Goal: Information Seeking & Learning: Learn about a topic

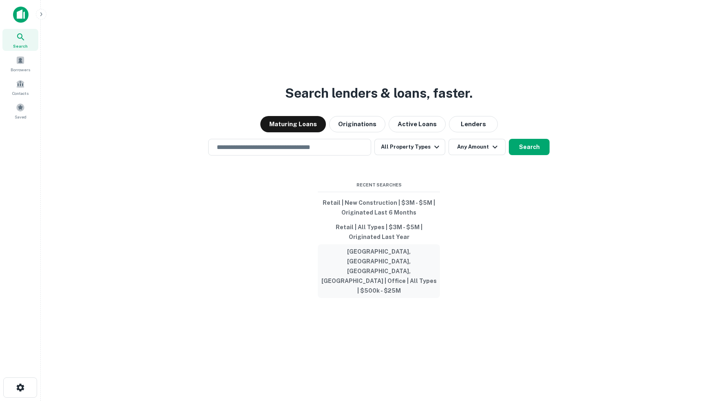
click at [382, 266] on button "[GEOGRAPHIC_DATA], [GEOGRAPHIC_DATA], [GEOGRAPHIC_DATA], [GEOGRAPHIC_DATA] | Of…" at bounding box center [379, 271] width 122 height 54
type input "**********"
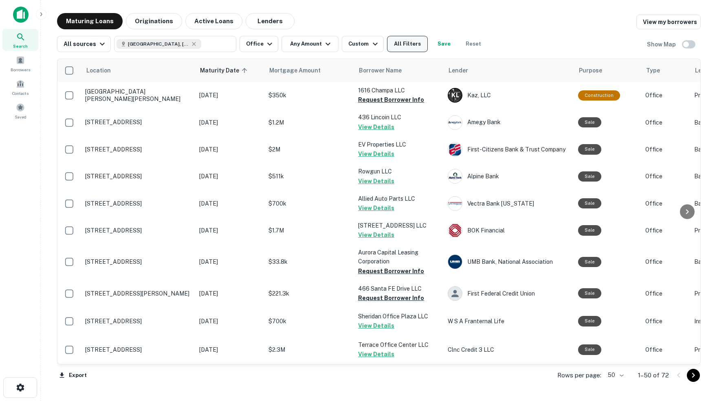
click at [413, 45] on button "All Filters" at bounding box center [407, 44] width 41 height 16
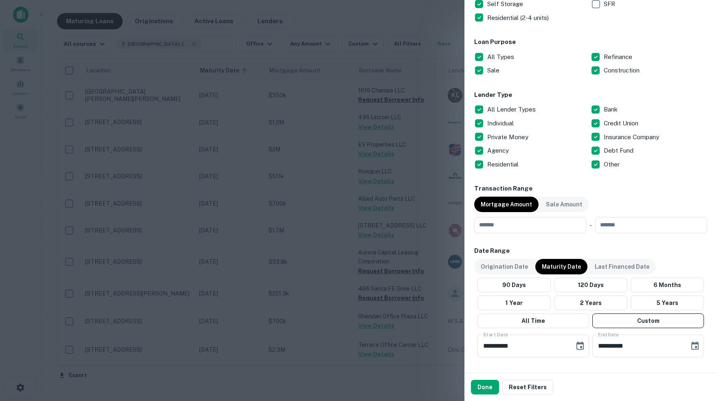
scroll to position [261, 0]
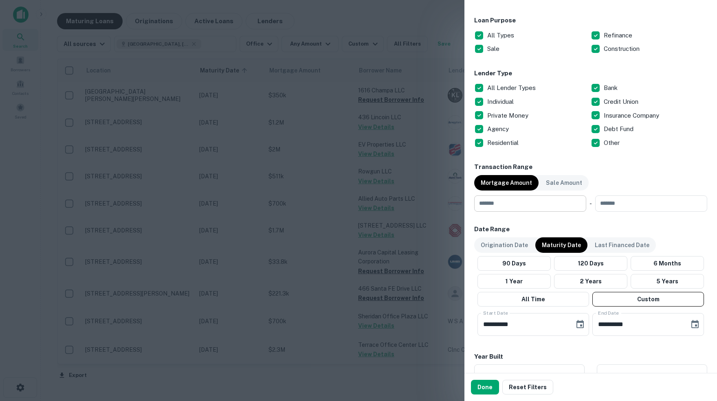
click at [517, 202] on input "number" at bounding box center [527, 203] width 106 height 16
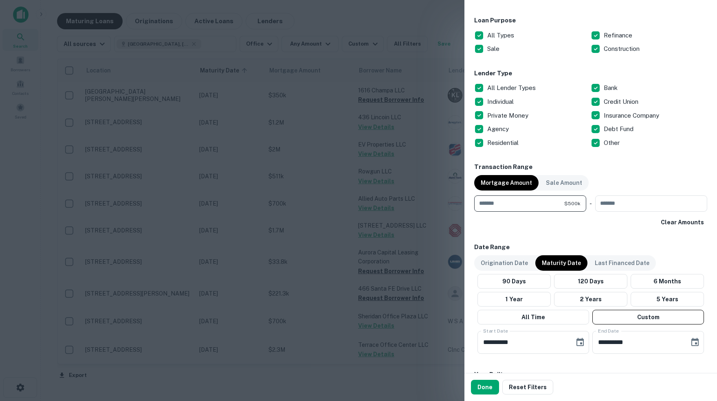
type input "******"
type input "********"
click at [579, 340] on icon "Choose date, selected date is Oct 1, 2025" at bounding box center [580, 343] width 10 height 10
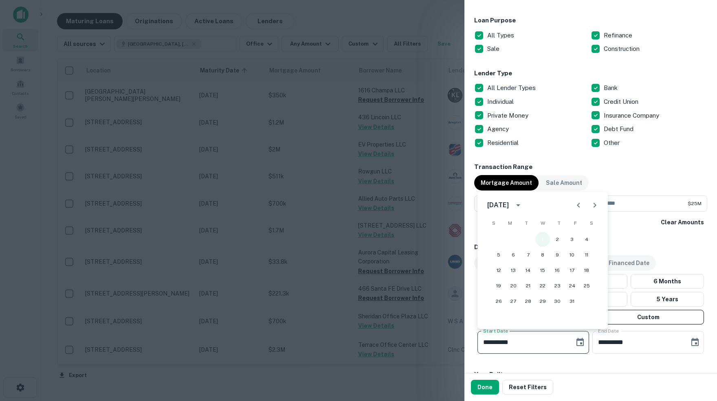
click at [543, 240] on button "1" at bounding box center [542, 239] width 15 height 15
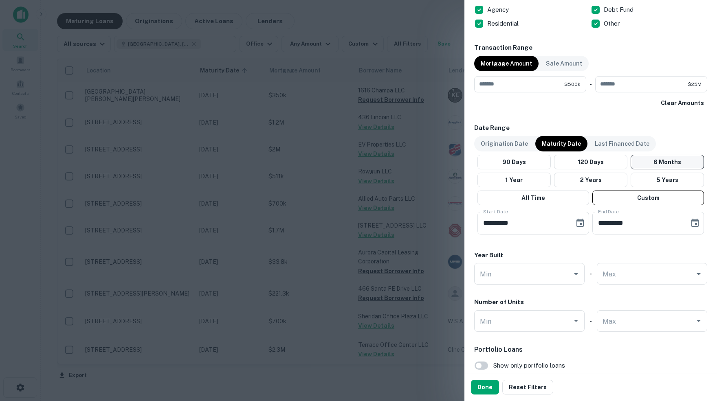
scroll to position [402, 0]
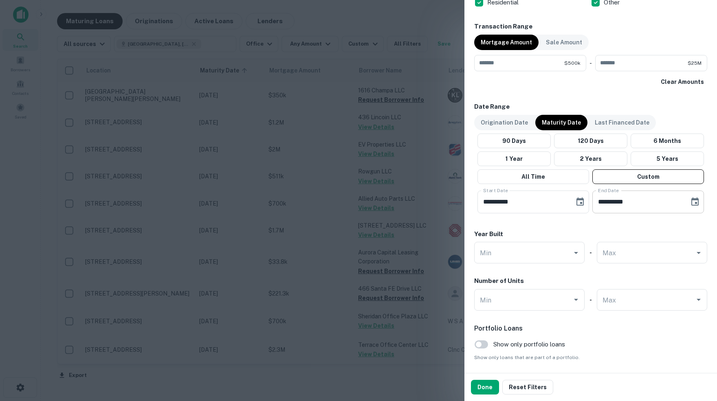
click at [696, 203] on icon "Choose date, selected date is Apr 30, 2026" at bounding box center [695, 202] width 10 height 10
click at [653, 321] on button "30" at bounding box center [653, 320] width 15 height 15
click at [485, 388] on button "Done" at bounding box center [485, 387] width 28 height 15
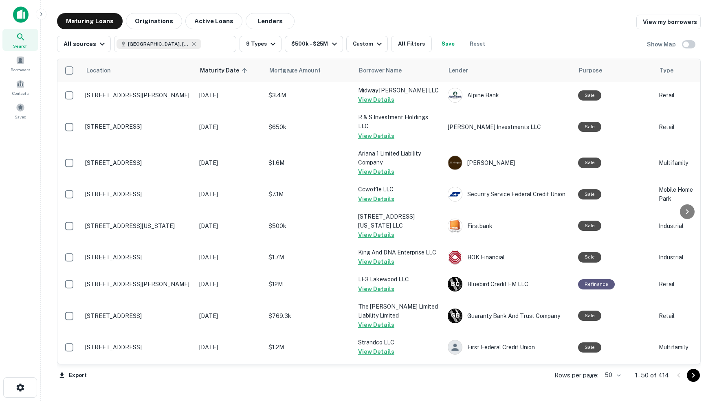
click at [617, 375] on body "Search Borrowers Contacts Saved Maturing Loans Originations Active Loans Lender…" at bounding box center [358, 200] width 717 height 401
click at [612, 384] on li "100" at bounding box center [610, 384] width 24 height 15
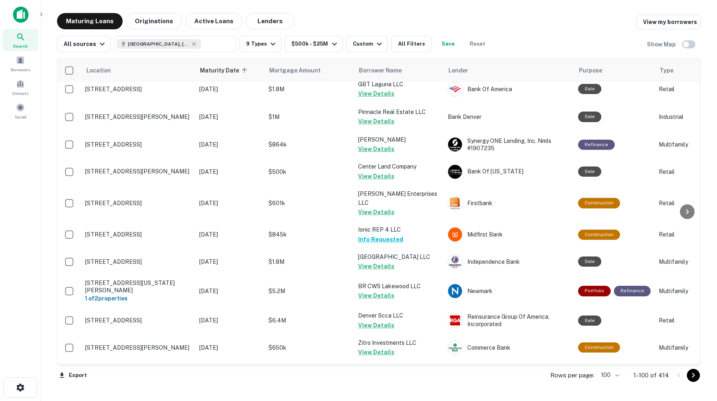
click at [692, 375] on icon "Go to next page" at bounding box center [693, 376] width 10 height 10
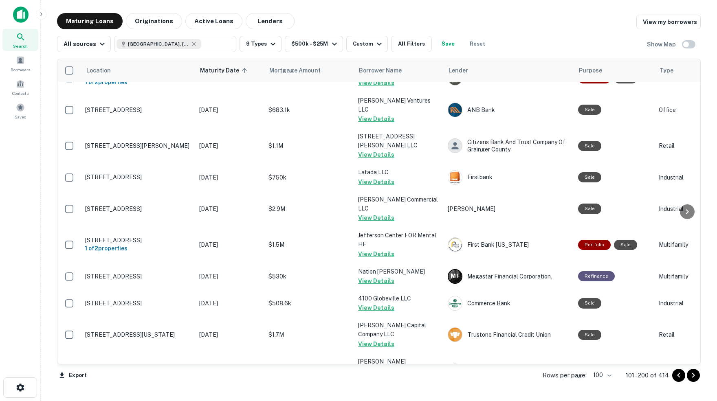
click at [694, 375] on icon "Go to next page" at bounding box center [693, 376] width 10 height 10
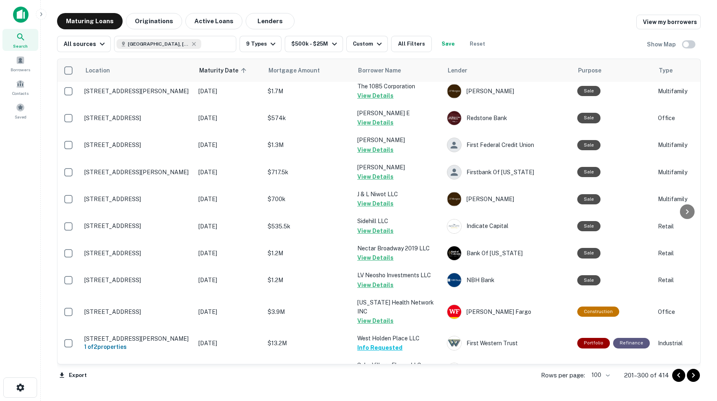
scroll to position [2428, 1]
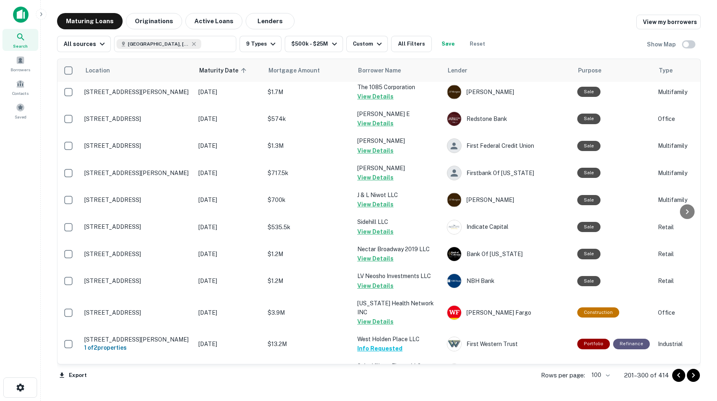
click at [693, 375] on icon "Go to next page" at bounding box center [693, 375] width 3 height 5
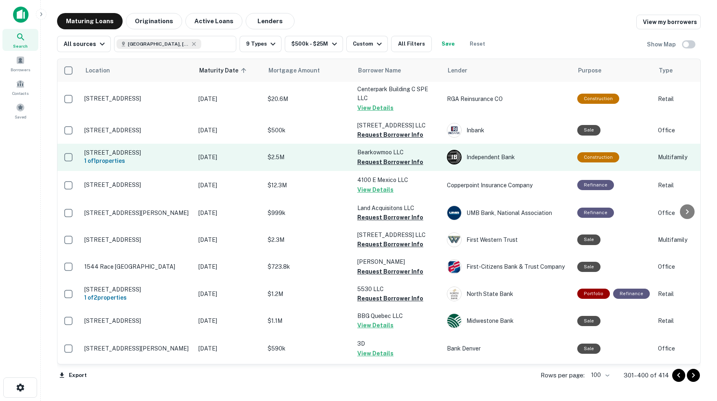
scroll to position [32, 1]
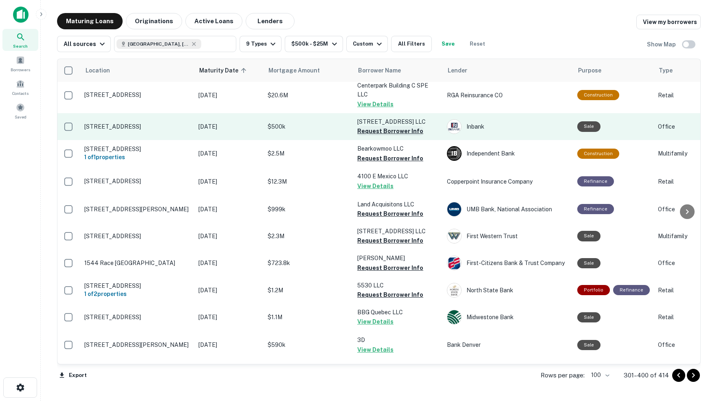
click at [387, 128] on button "Request Borrower Info" at bounding box center [390, 131] width 66 height 10
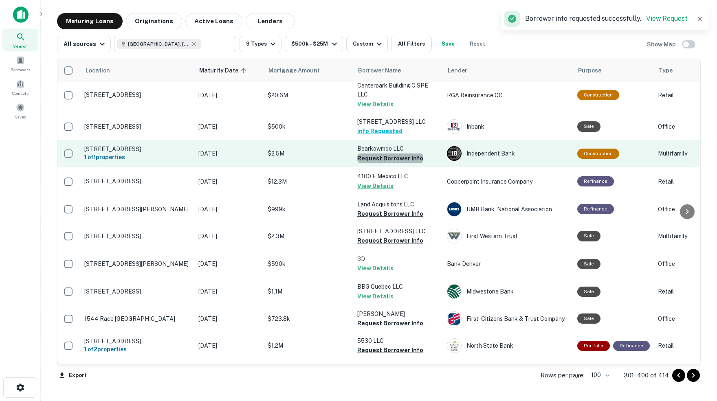
click at [390, 155] on button "Request Borrower Info" at bounding box center [390, 159] width 66 height 10
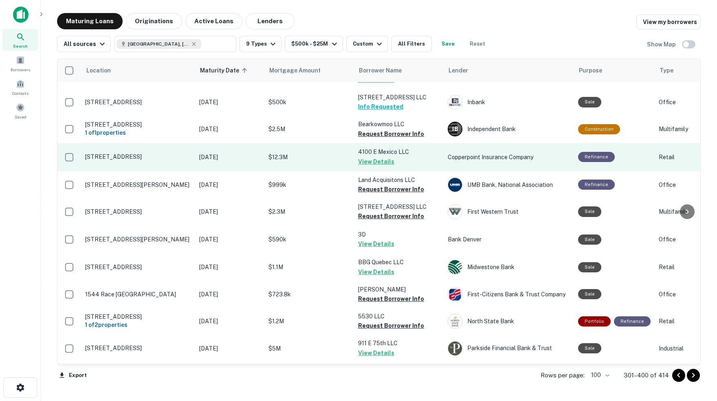
scroll to position [58, 0]
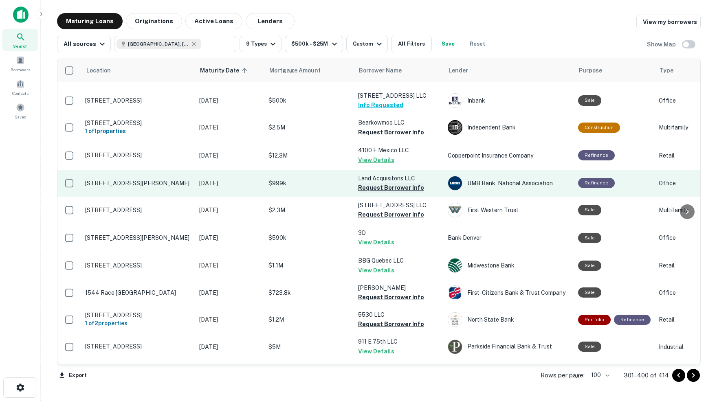
click at [390, 183] on button "Request Borrower Info" at bounding box center [391, 188] width 66 height 10
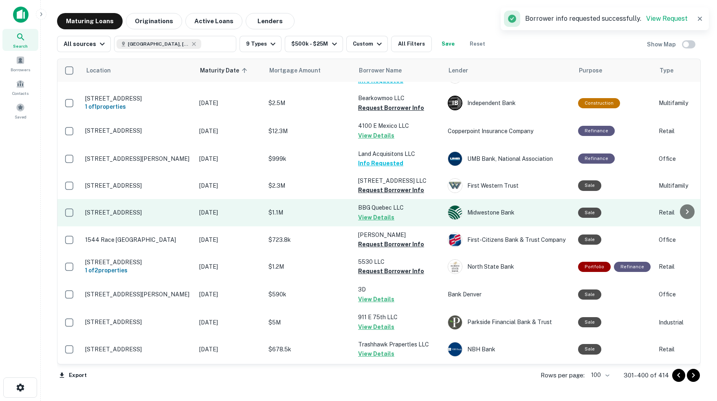
scroll to position [83, 0]
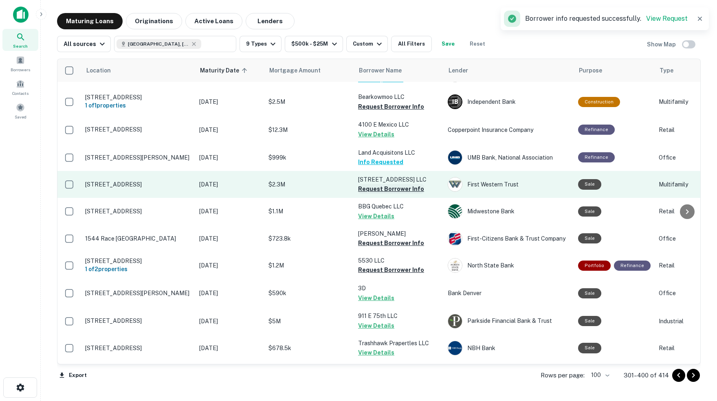
click at [399, 184] on button "Request Borrower Info" at bounding box center [391, 189] width 66 height 10
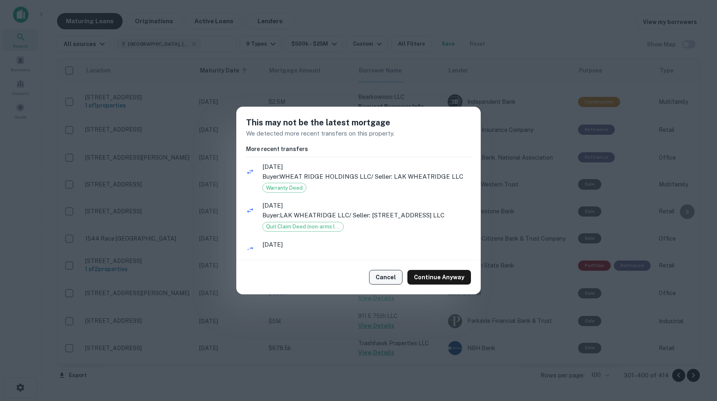
click at [387, 279] on button "Cancel" at bounding box center [385, 277] width 33 height 15
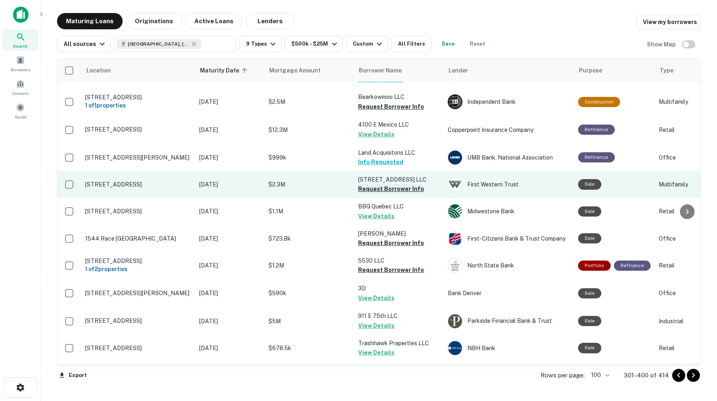
click at [379, 184] on button "Request Borrower Info" at bounding box center [391, 189] width 66 height 10
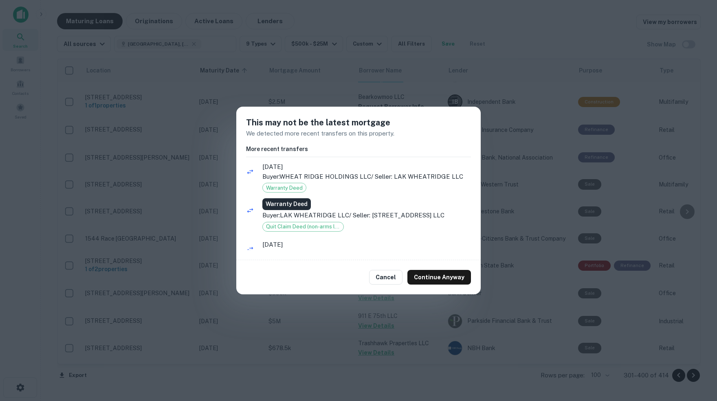
click at [295, 186] on span "Warranty Deed" at bounding box center [284, 188] width 43 height 8
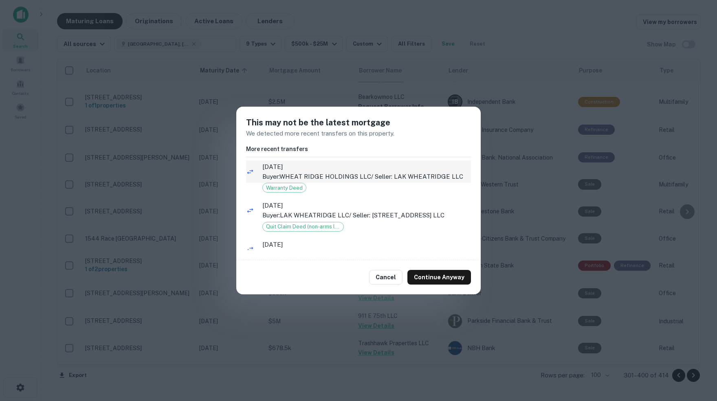
click at [249, 170] on icon at bounding box center [250, 172] width 8 height 8
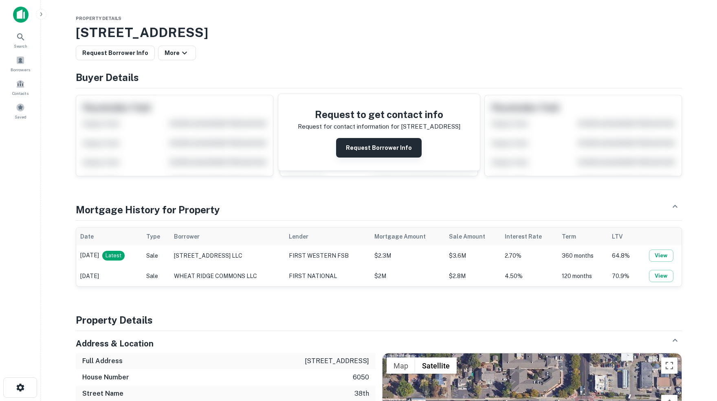
click at [386, 146] on button "Request Borrower Info" at bounding box center [379, 148] width 86 height 20
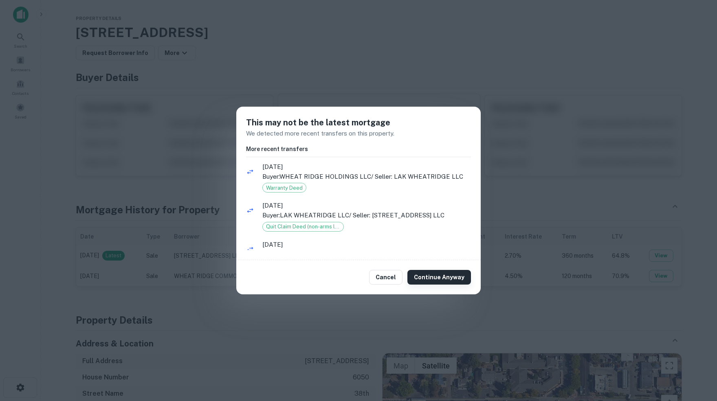
click at [447, 278] on button "Continue Anyway" at bounding box center [439, 277] width 64 height 15
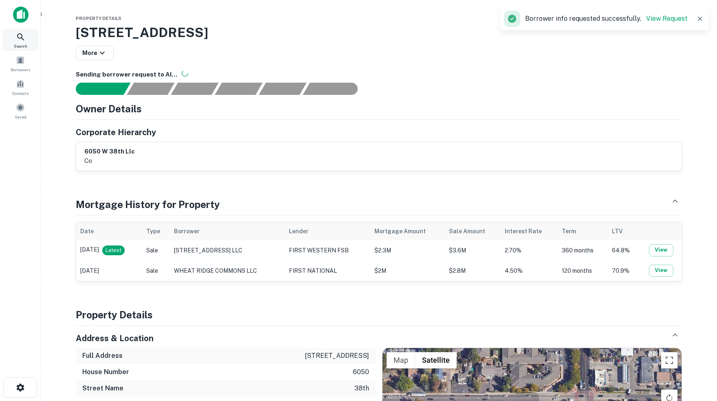
click at [23, 39] on icon at bounding box center [20, 36] width 7 height 7
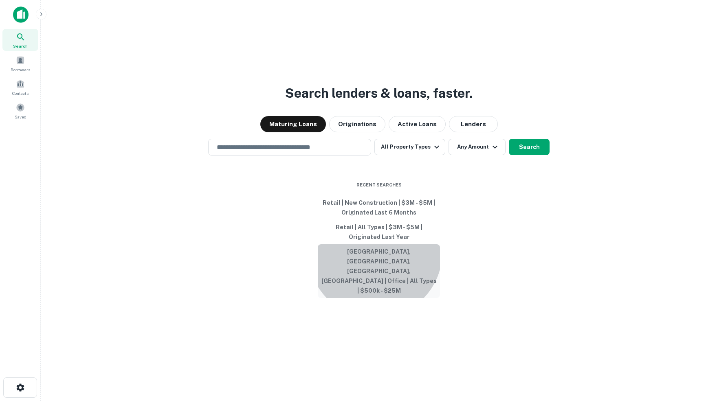
click at [375, 267] on button "[GEOGRAPHIC_DATA], [GEOGRAPHIC_DATA], [GEOGRAPHIC_DATA], [GEOGRAPHIC_DATA] | Of…" at bounding box center [379, 271] width 122 height 54
type input "**********"
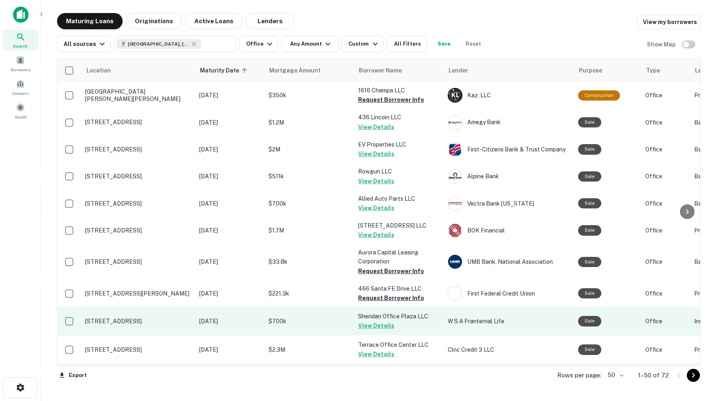
scroll to position [83, 0]
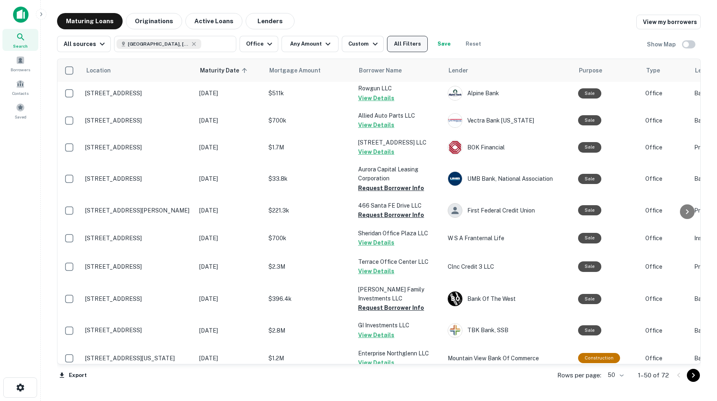
click at [415, 44] on button "All Filters" at bounding box center [407, 44] width 41 height 16
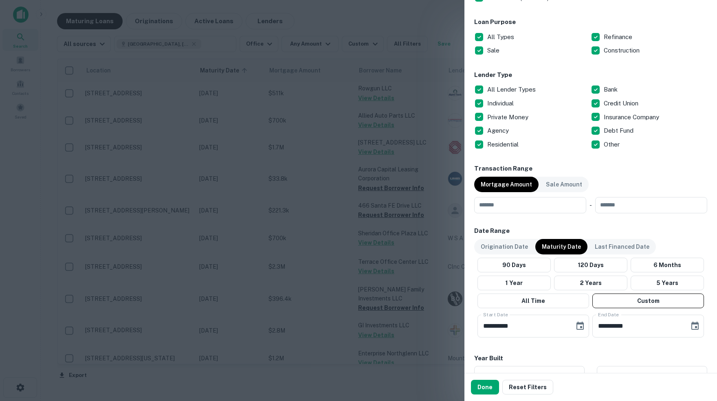
scroll to position [270, 0]
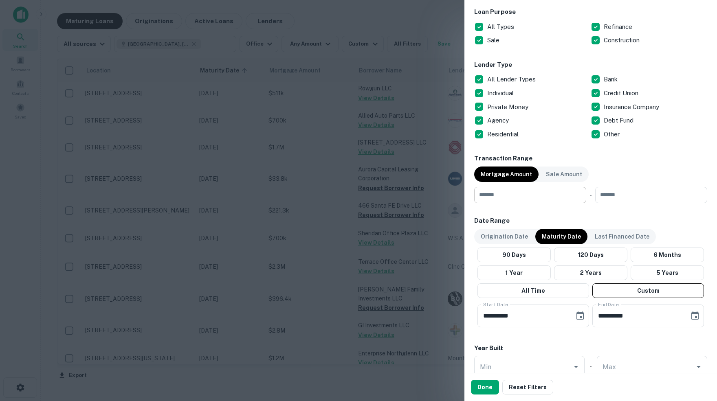
click at [510, 196] on input "number" at bounding box center [527, 195] width 106 height 16
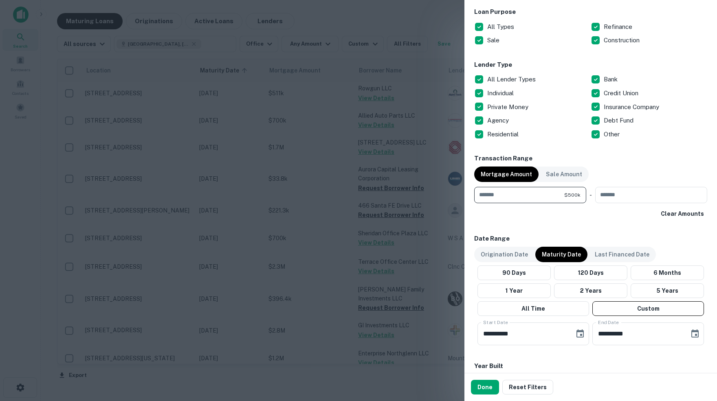
type input "******"
type input "********"
click at [498, 215] on div "Clear Amounts" at bounding box center [590, 213] width 233 height 15
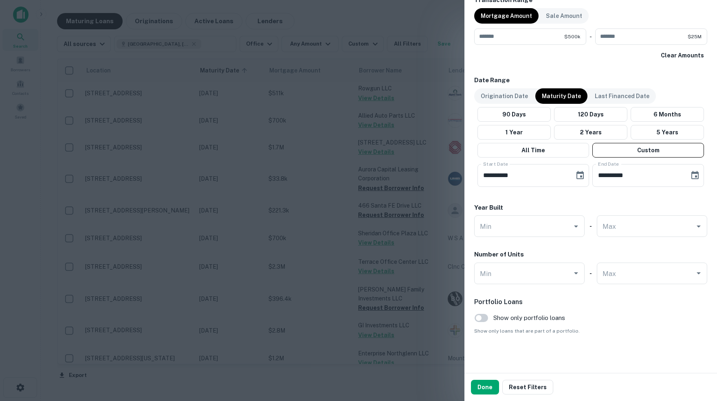
scroll to position [428, 0]
click at [481, 391] on button "Done" at bounding box center [485, 387] width 28 height 15
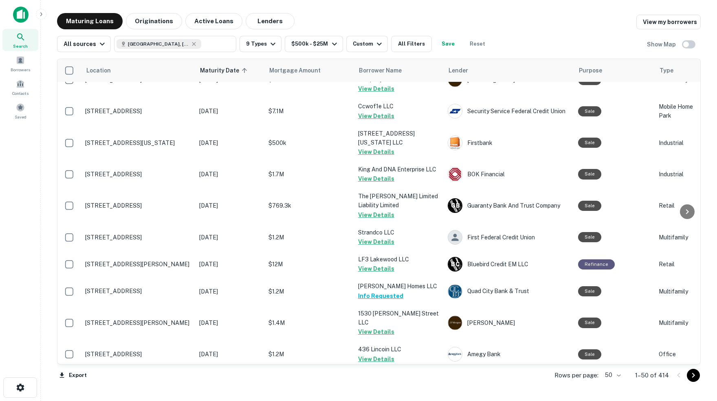
click at [617, 375] on body "Search Borrowers Contacts Saved Maturing Loans Originations Active Loans Lender…" at bounding box center [358, 200] width 717 height 401
click at [610, 387] on li "100" at bounding box center [610, 384] width 24 height 15
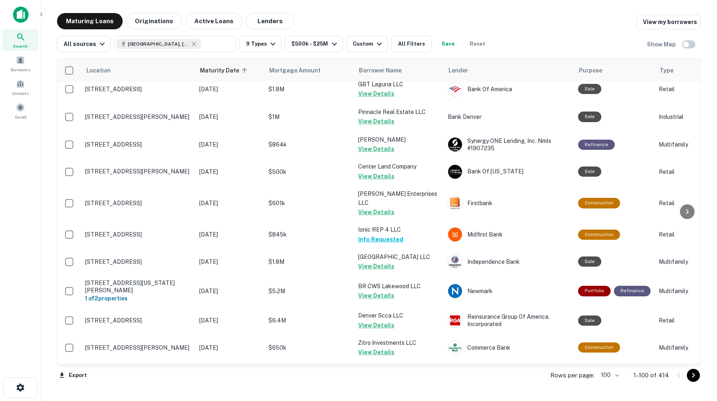
click at [693, 375] on icon "Go to next page" at bounding box center [693, 375] width 3 height 5
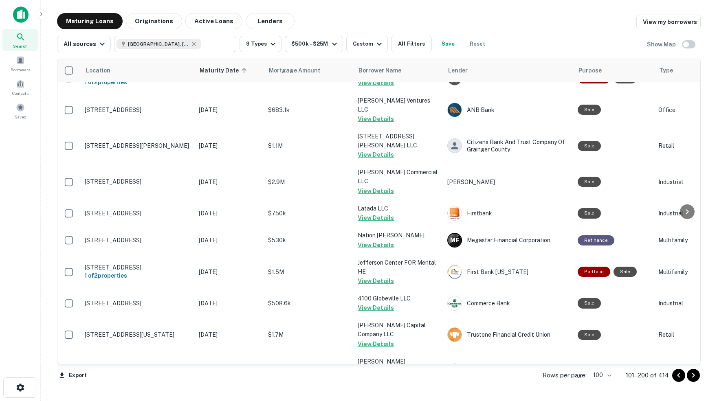
click at [691, 376] on icon "Go to next page" at bounding box center [693, 376] width 10 height 10
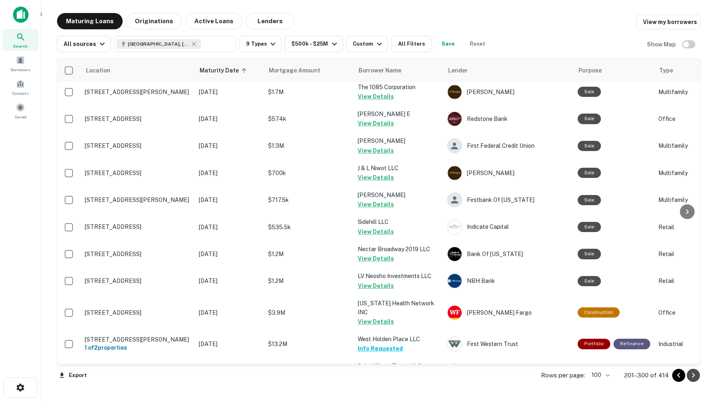
click at [692, 375] on icon "Go to next page" at bounding box center [693, 376] width 10 height 10
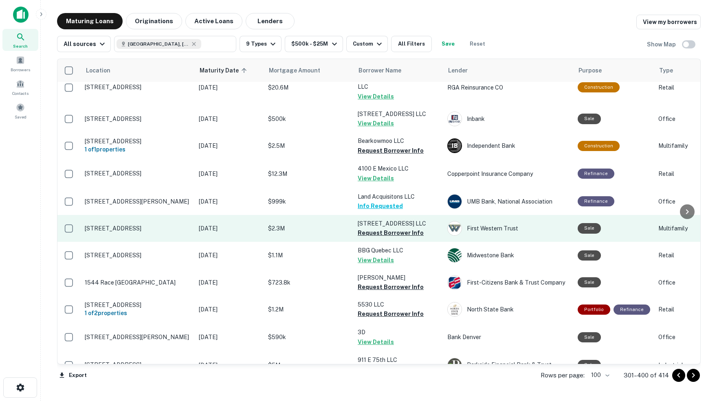
scroll to position [0, 0]
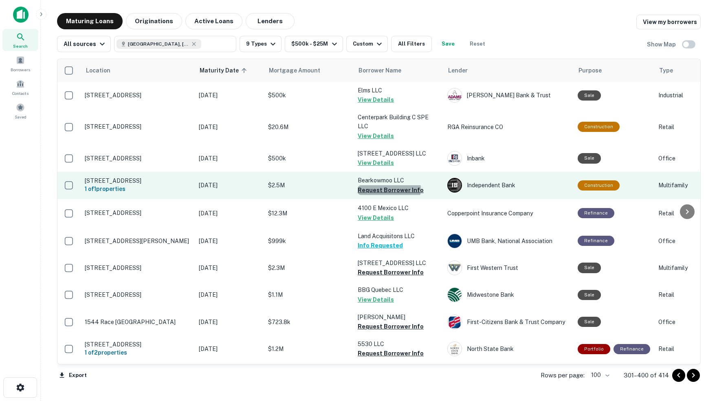
click at [388, 186] on button "Request Borrower Info" at bounding box center [391, 190] width 66 height 10
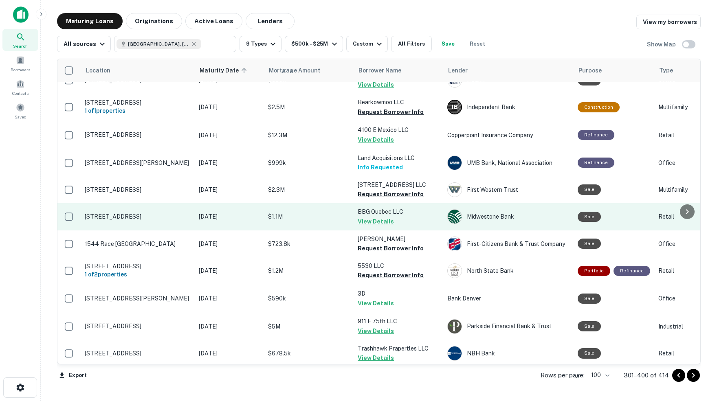
scroll to position [87, 0]
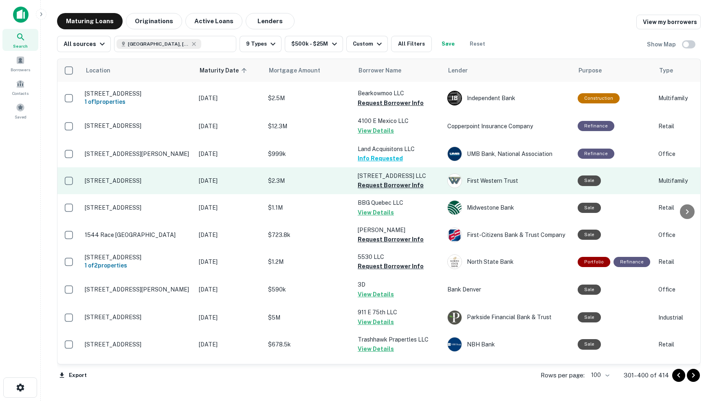
click at [400, 180] on button "Request Borrower Info" at bounding box center [391, 185] width 66 height 10
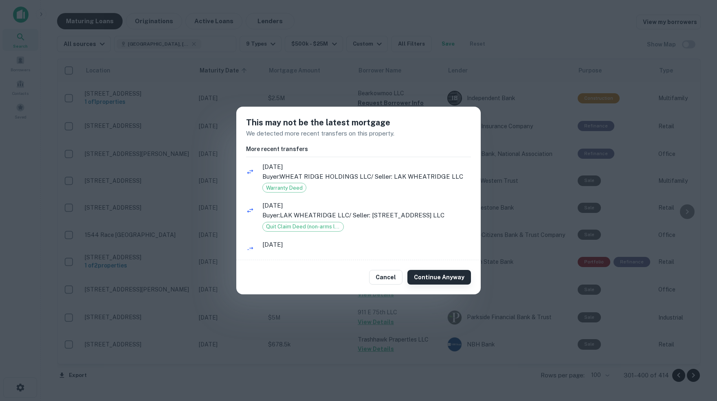
click at [441, 278] on button "Continue Anyway" at bounding box center [439, 277] width 64 height 15
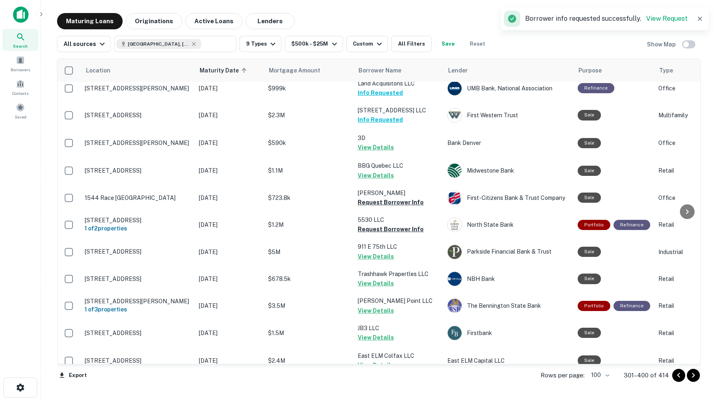
scroll to position [158, 0]
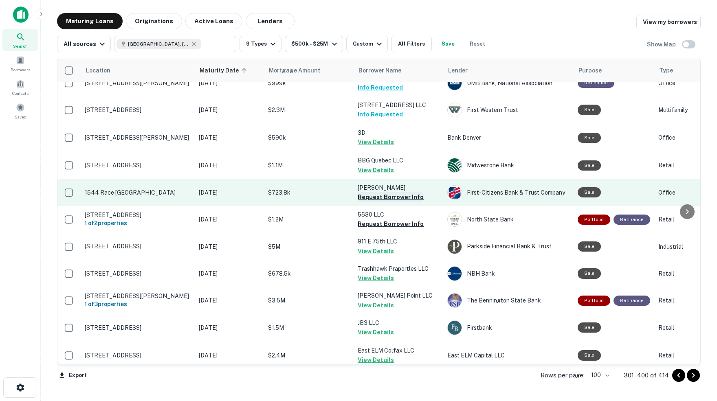
click at [383, 193] on button "Request Borrower Info" at bounding box center [391, 197] width 66 height 10
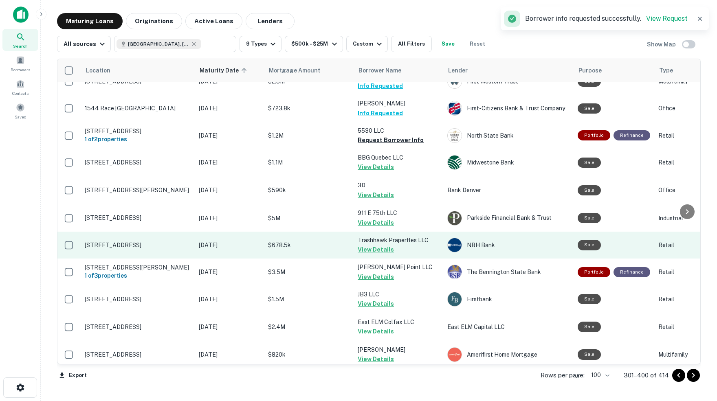
scroll to position [191, 0]
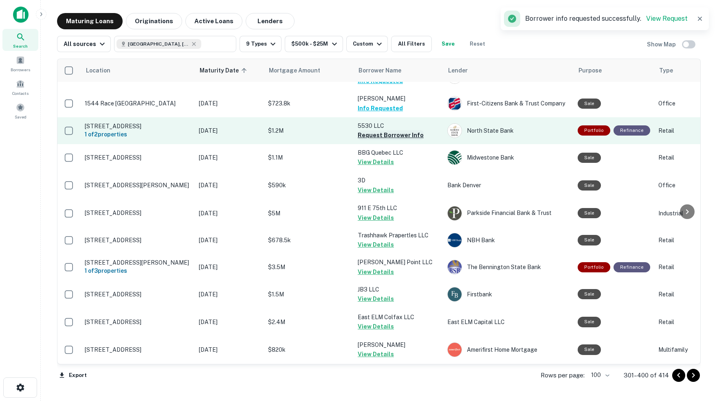
click at [397, 130] on button "Request Borrower Info" at bounding box center [391, 135] width 66 height 10
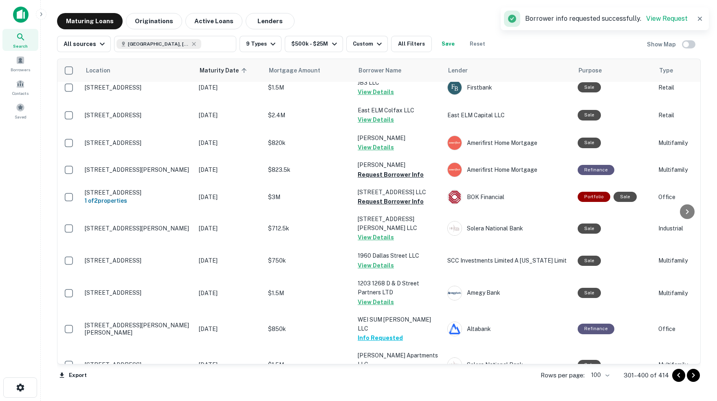
scroll to position [402, 0]
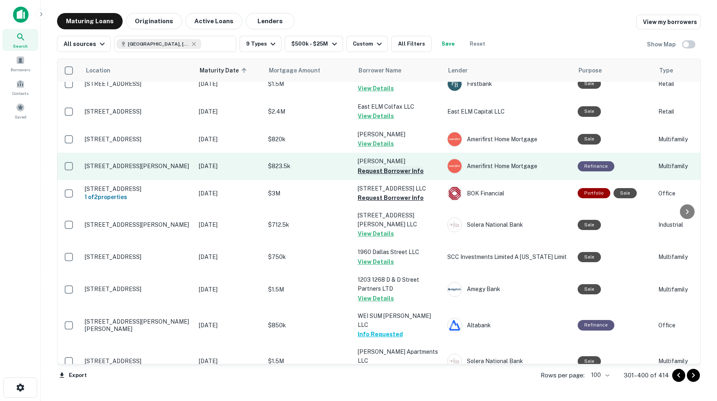
click at [384, 166] on button "Request Borrower Info" at bounding box center [391, 171] width 66 height 10
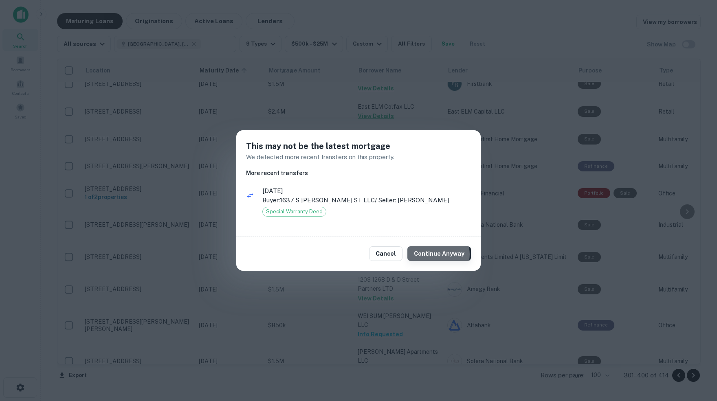
click at [437, 255] on button "Continue Anyway" at bounding box center [439, 253] width 64 height 15
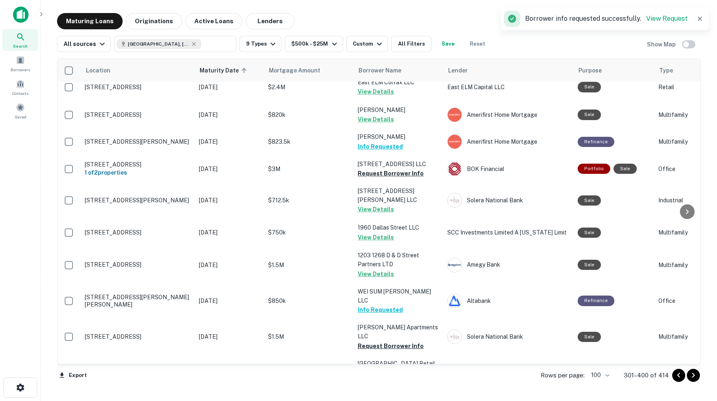
scroll to position [429, 0]
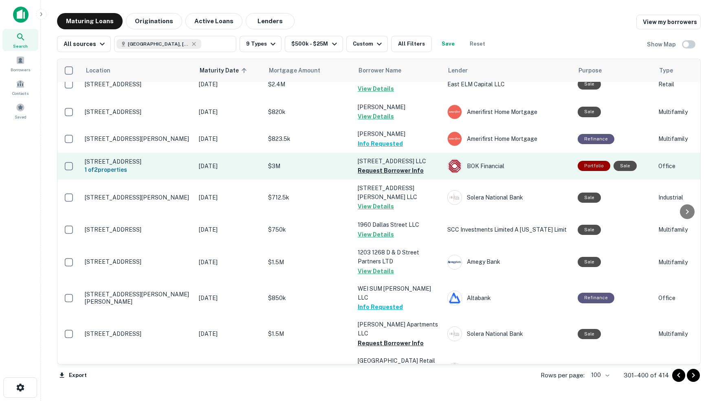
click at [395, 166] on button "Request Borrower Info" at bounding box center [391, 171] width 66 height 10
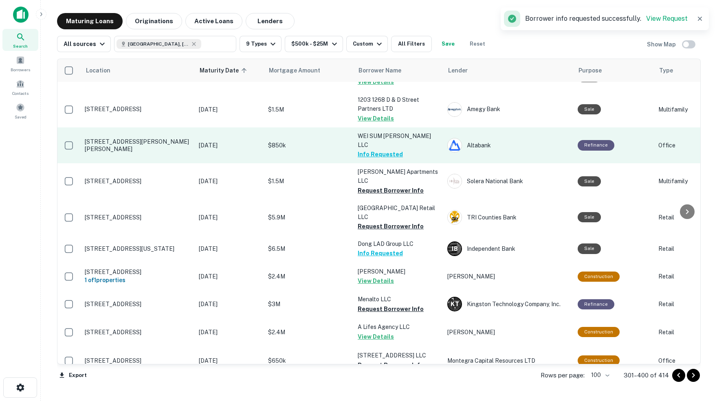
scroll to position [583, 0]
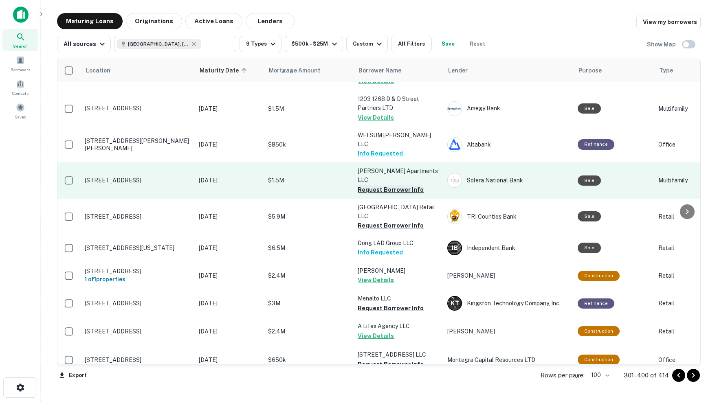
click at [378, 185] on button "Request Borrower Info" at bounding box center [391, 190] width 66 height 10
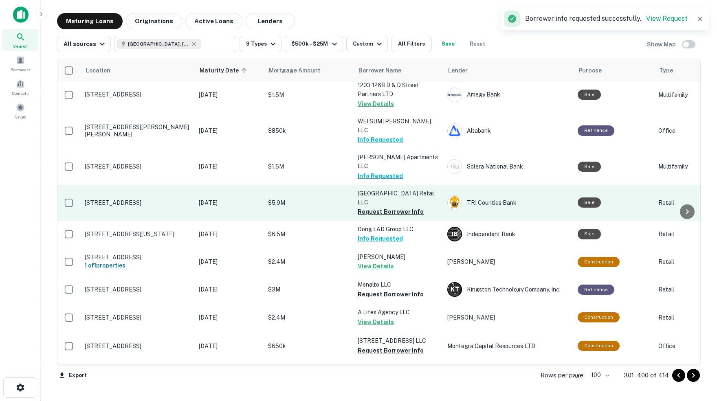
scroll to position [597, 0]
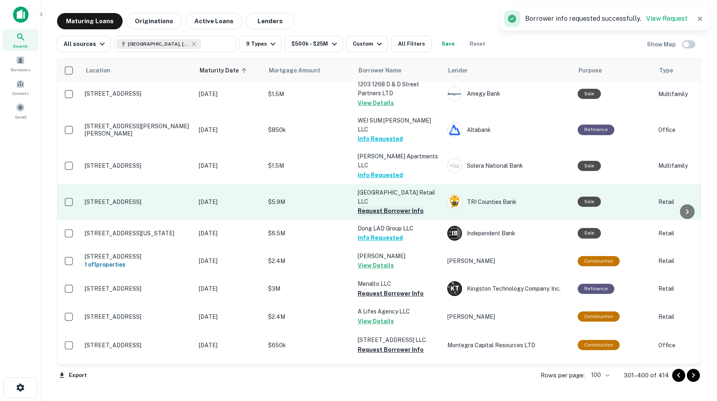
click at [409, 206] on button "Request Borrower Info" at bounding box center [391, 211] width 66 height 10
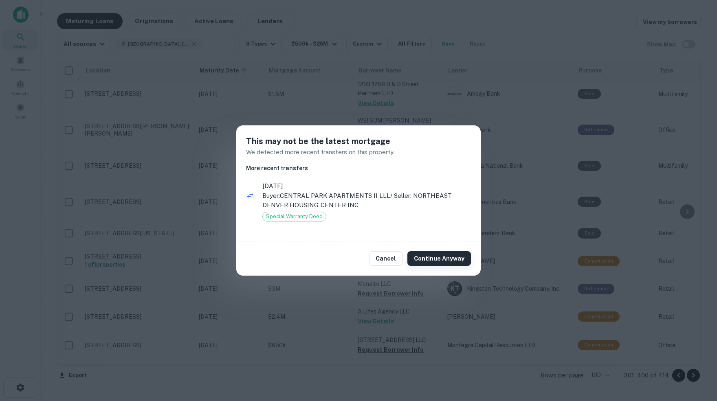
click at [443, 260] on button "Continue Anyway" at bounding box center [439, 258] width 64 height 15
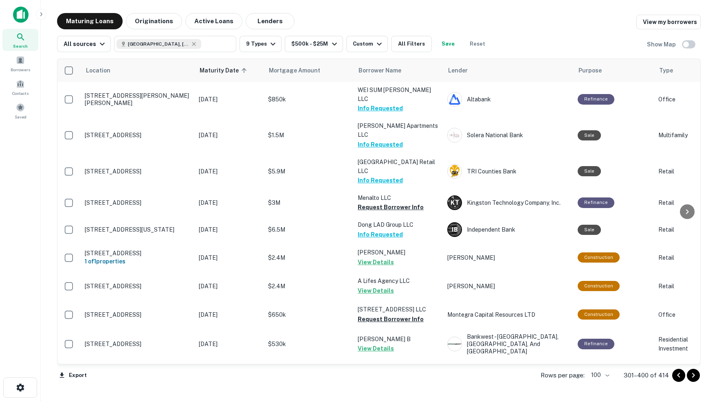
scroll to position [631, 0]
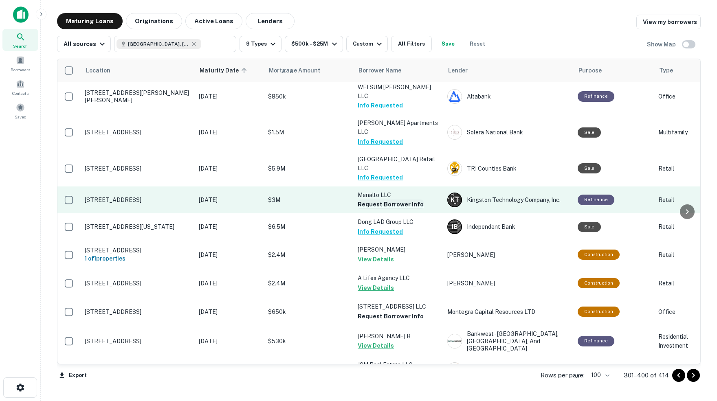
click at [393, 200] on button "Request Borrower Info" at bounding box center [391, 205] width 66 height 10
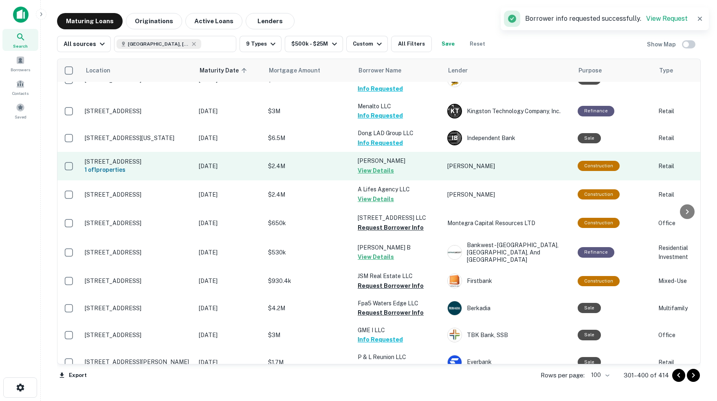
scroll to position [723, 0]
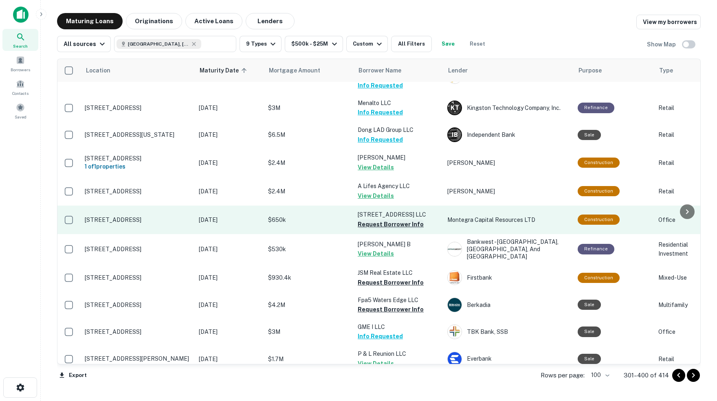
click at [407, 219] on button "Request Borrower Info" at bounding box center [391, 224] width 66 height 10
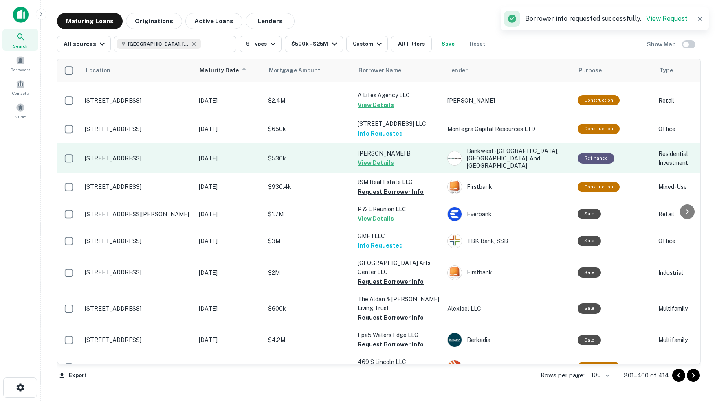
scroll to position [815, 1]
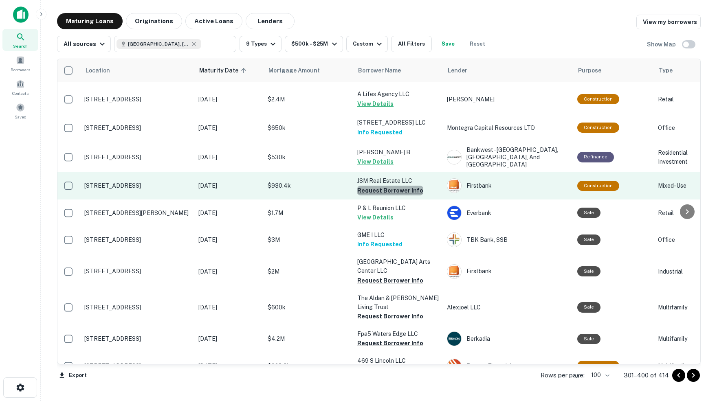
click at [397, 186] on button "Request Borrower Info" at bounding box center [390, 191] width 66 height 10
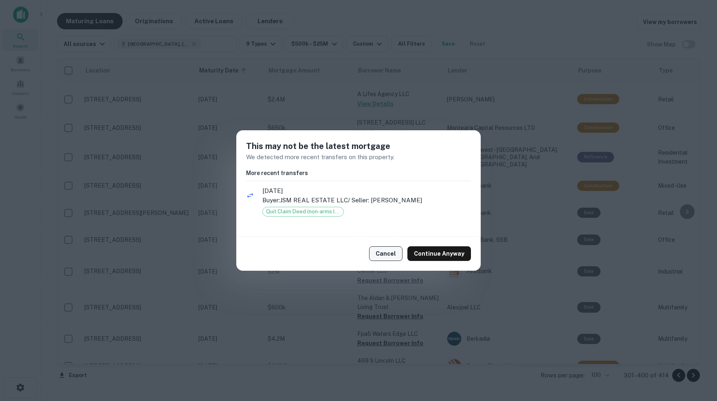
click at [390, 255] on button "Cancel" at bounding box center [385, 253] width 33 height 15
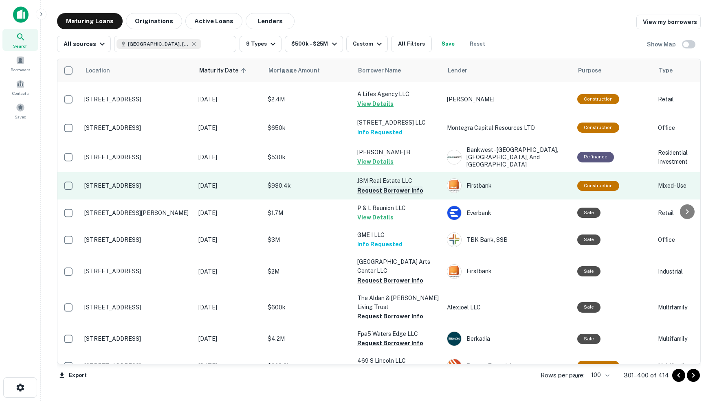
click at [393, 186] on button "Request Borrower Info" at bounding box center [390, 191] width 66 height 10
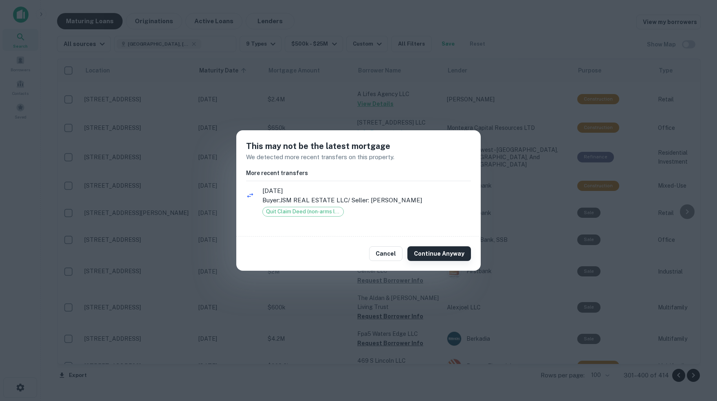
click at [451, 256] on button "Continue Anyway" at bounding box center [439, 253] width 64 height 15
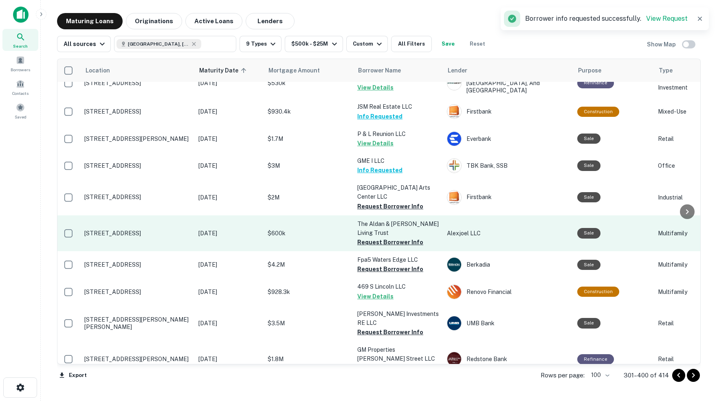
scroll to position [895, 1]
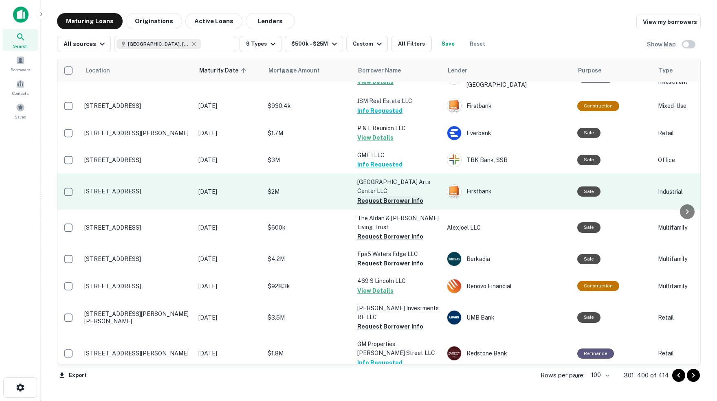
click at [400, 196] on button "Request Borrower Info" at bounding box center [390, 201] width 66 height 10
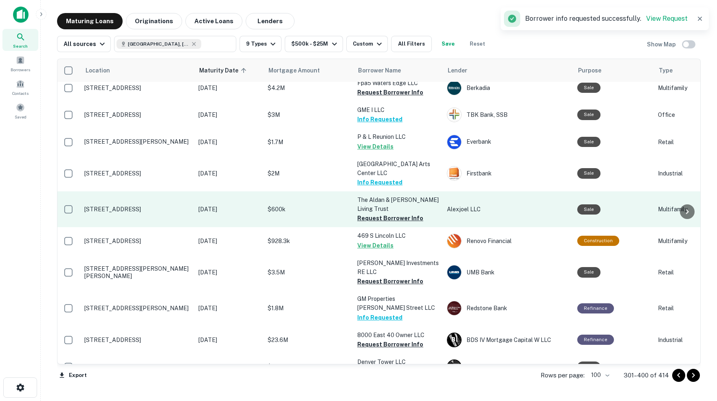
scroll to position [941, 1]
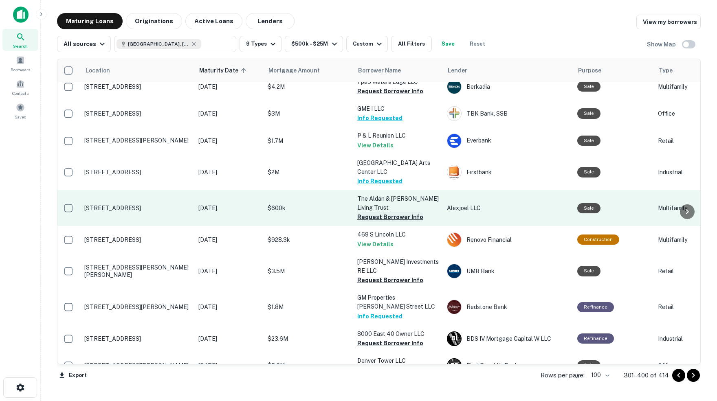
click at [370, 212] on button "Request Borrower Info" at bounding box center [390, 217] width 66 height 10
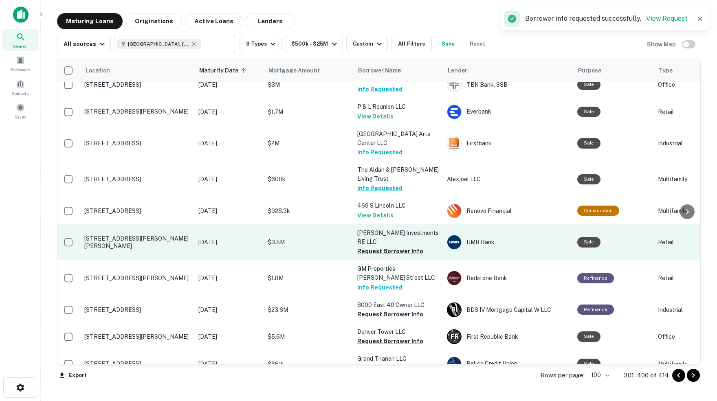
scroll to position [970, 1]
click at [393, 246] on button "Request Borrower Info" at bounding box center [390, 251] width 66 height 10
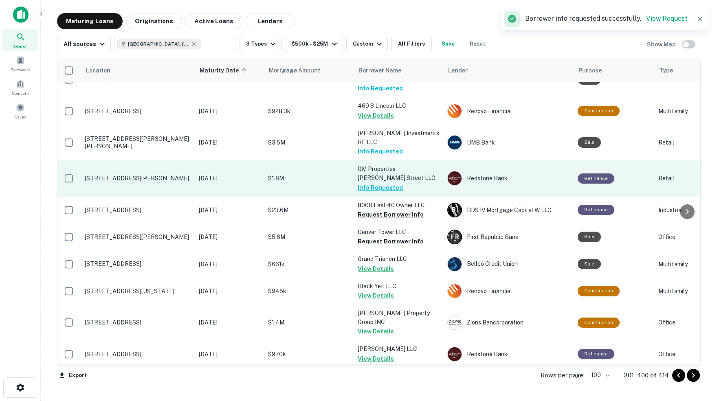
scroll to position [1073, 0]
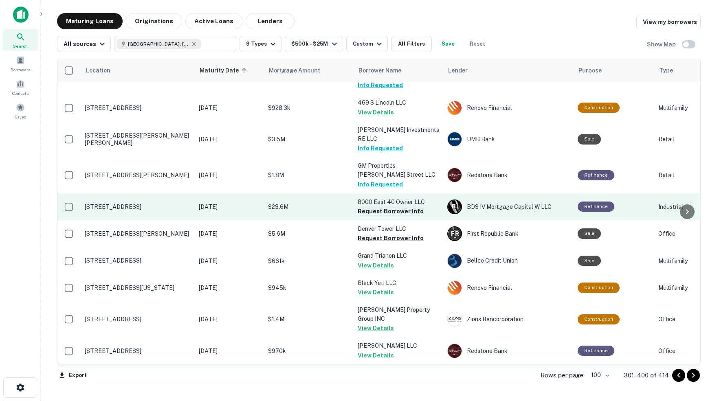
click at [404, 206] on button "Request Borrower Info" at bounding box center [391, 211] width 66 height 10
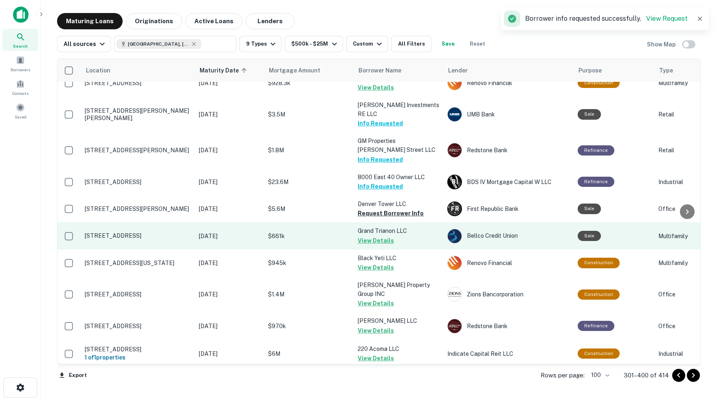
scroll to position [1101, 0]
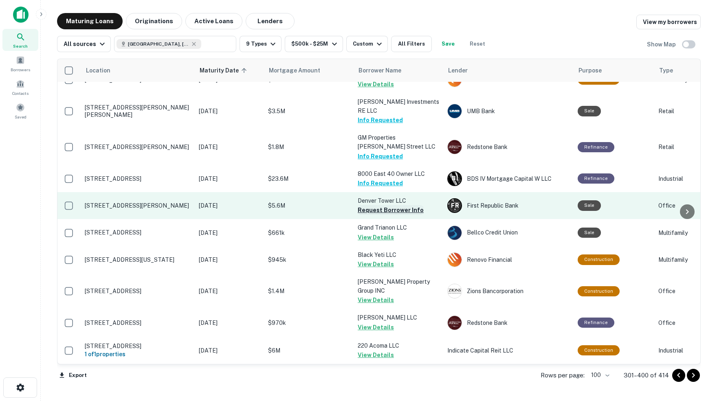
click at [386, 205] on button "Request Borrower Info" at bounding box center [391, 210] width 66 height 10
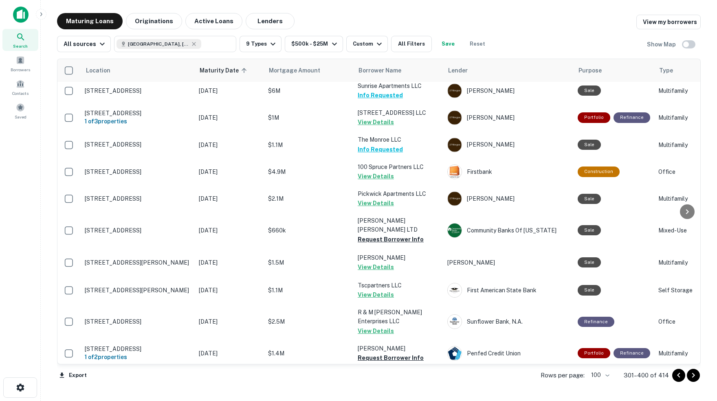
scroll to position [1455, 0]
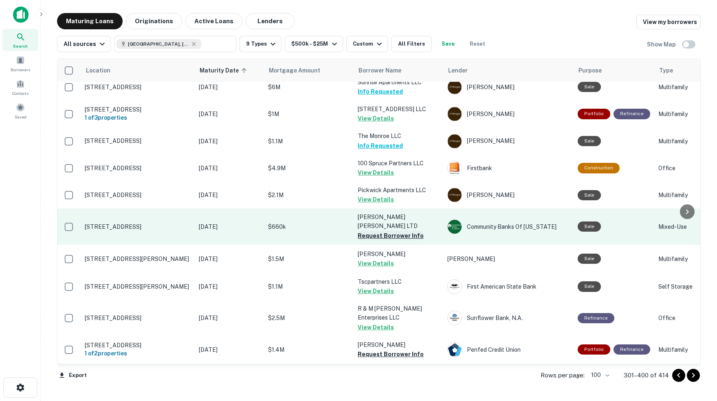
click at [374, 231] on button "Request Borrower Info" at bounding box center [391, 236] width 66 height 10
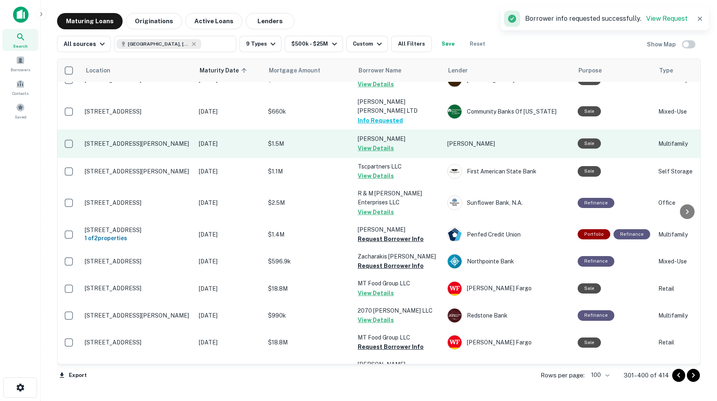
scroll to position [1571, 0]
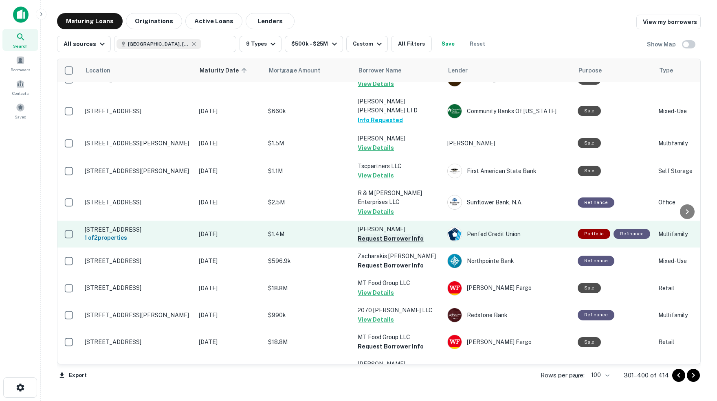
click at [367, 234] on button "Request Borrower Info" at bounding box center [391, 239] width 66 height 10
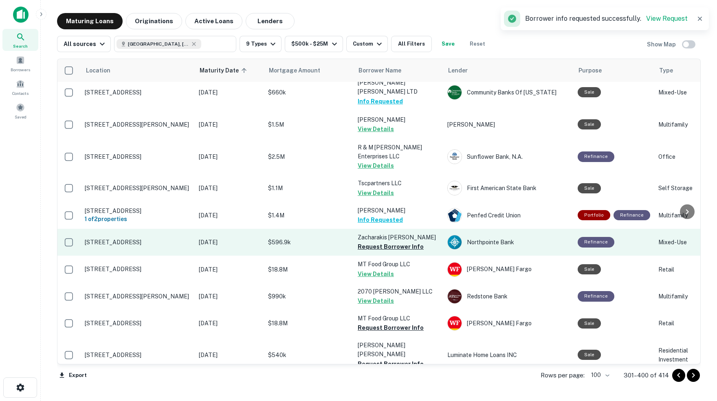
scroll to position [1591, 0]
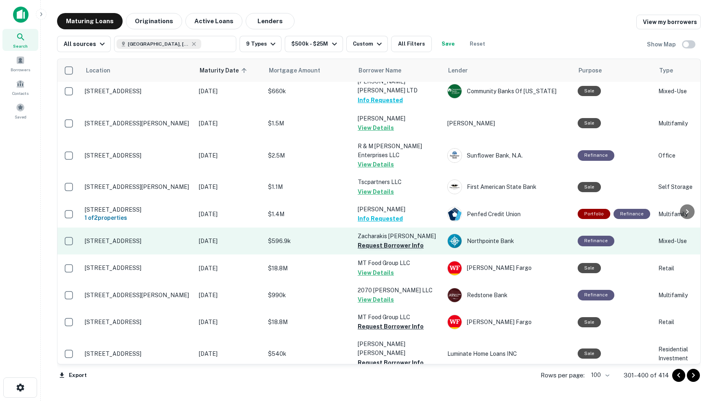
click at [380, 241] on button "Request Borrower Info" at bounding box center [391, 246] width 66 height 10
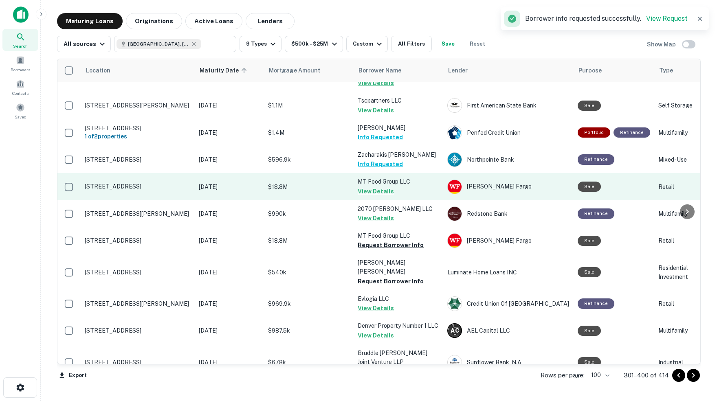
scroll to position [1674, 0]
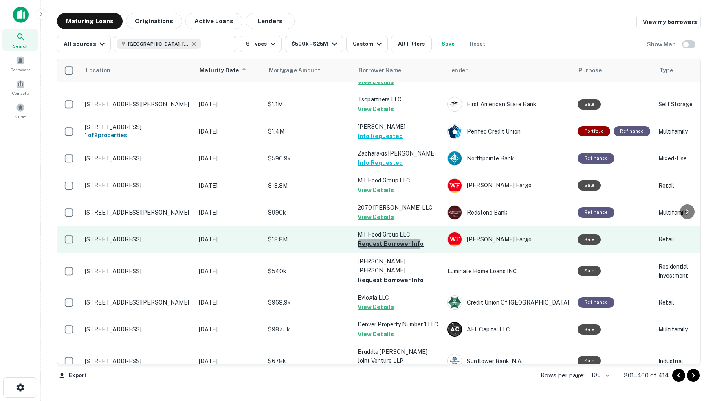
click at [377, 239] on button "Request Borrower Info" at bounding box center [391, 244] width 66 height 10
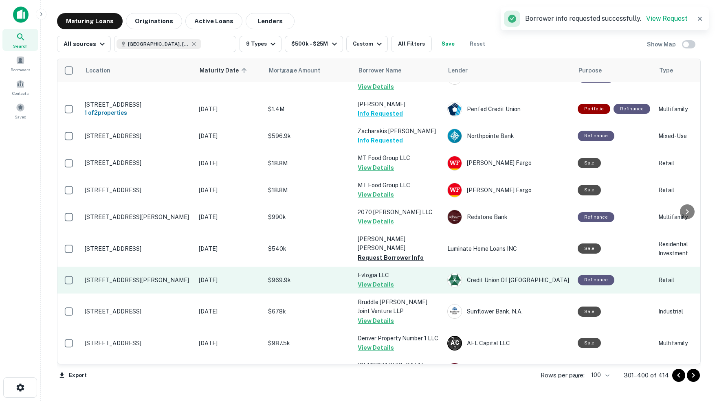
scroll to position [1697, 0]
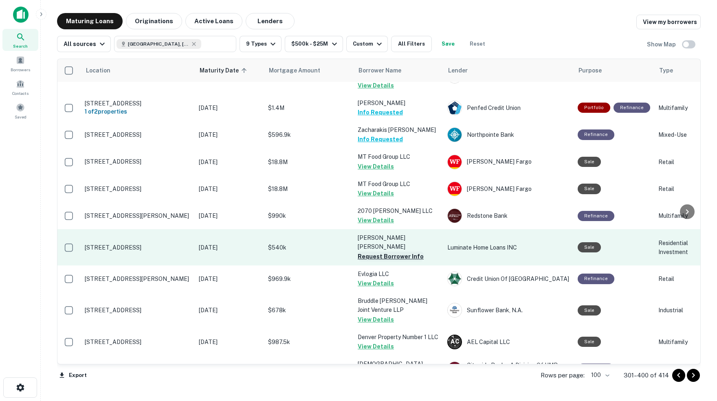
click at [403, 252] on button "Request Borrower Info" at bounding box center [391, 257] width 66 height 10
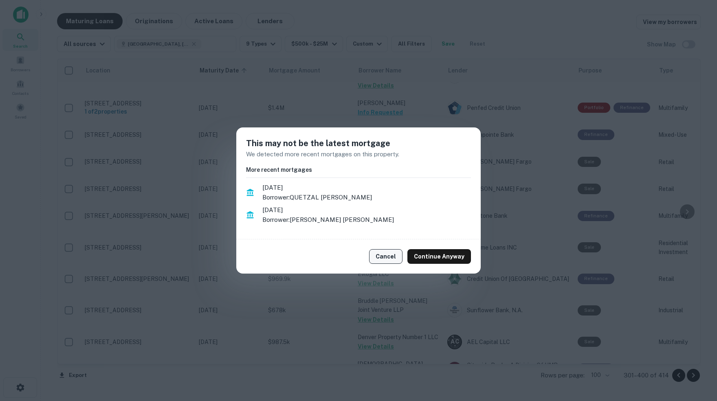
click at [389, 259] on button "Cancel" at bounding box center [385, 256] width 33 height 15
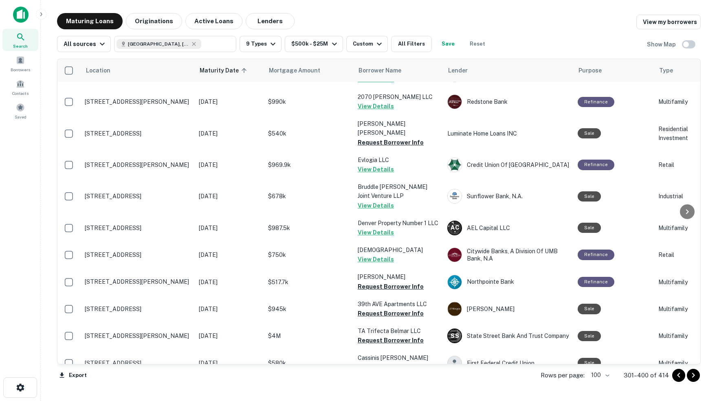
scroll to position [1812, 0]
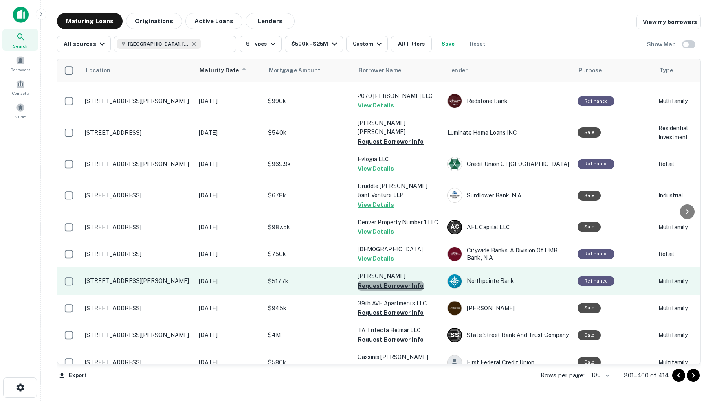
click at [392, 281] on button "Request Borrower Info" at bounding box center [391, 286] width 66 height 10
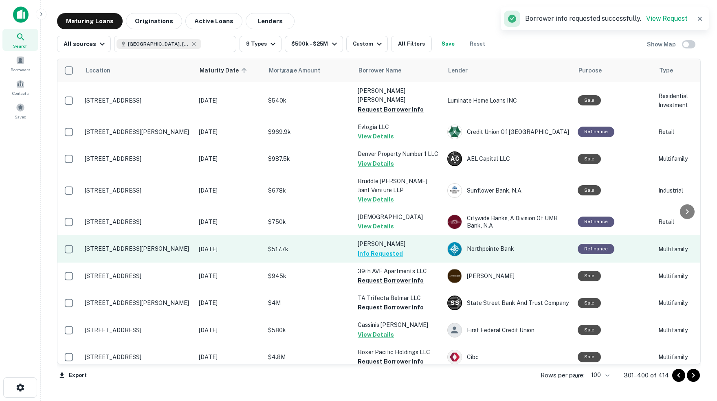
scroll to position [1847, 0]
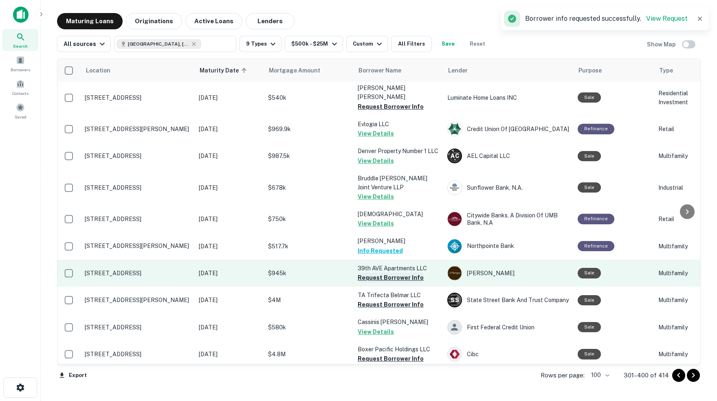
click at [386, 273] on button "Request Borrower Info" at bounding box center [391, 278] width 66 height 10
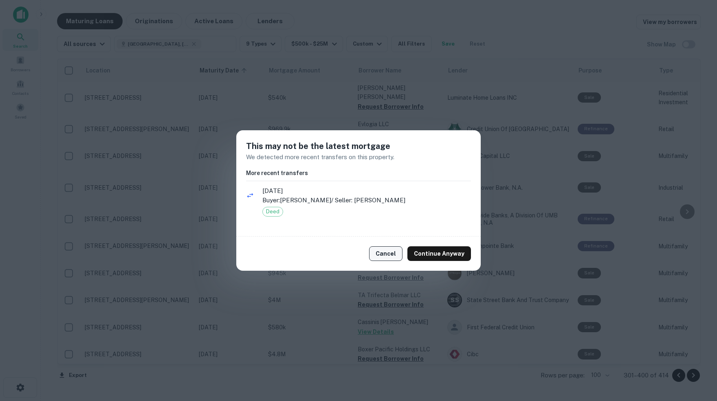
click at [389, 255] on button "Cancel" at bounding box center [385, 253] width 33 height 15
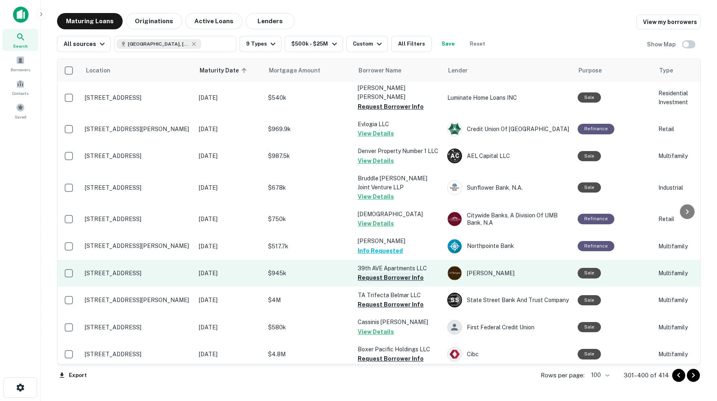
click at [394, 273] on button "Request Borrower Info" at bounding box center [391, 278] width 66 height 10
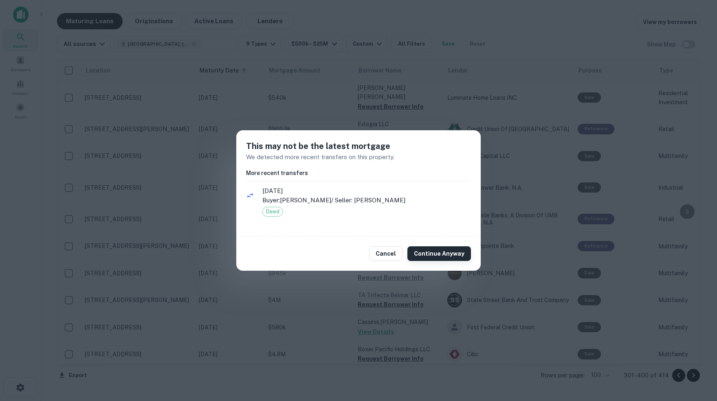
click at [436, 252] on button "Continue Anyway" at bounding box center [439, 253] width 64 height 15
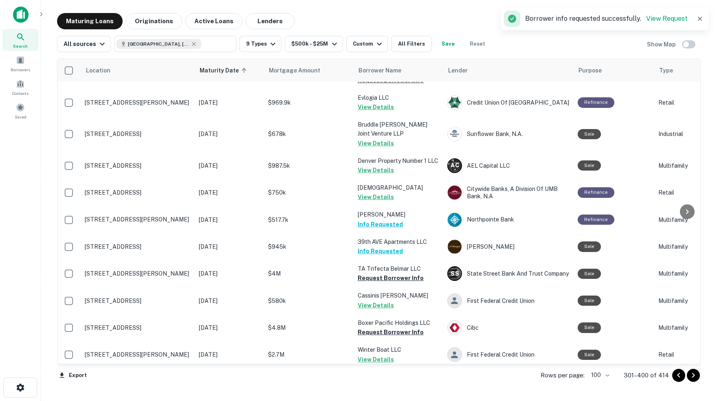
scroll to position [1886, 0]
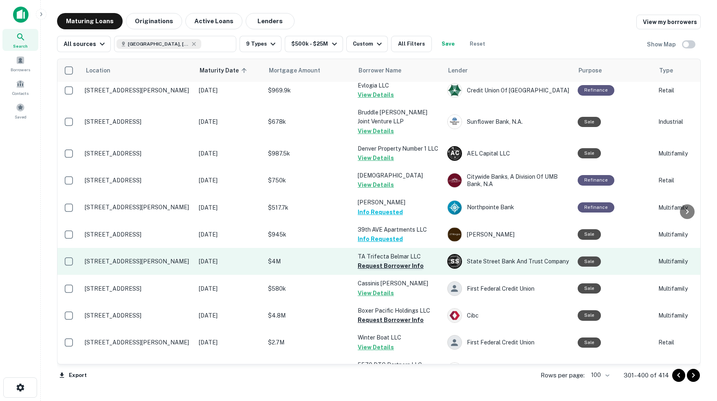
click at [386, 261] on button "Request Borrower Info" at bounding box center [391, 266] width 66 height 10
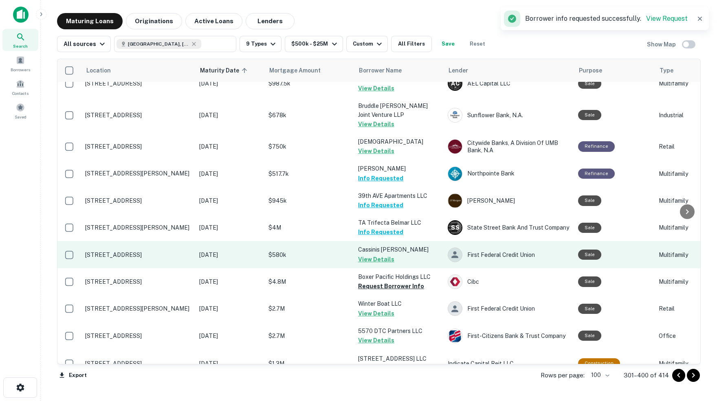
scroll to position [1921, 0]
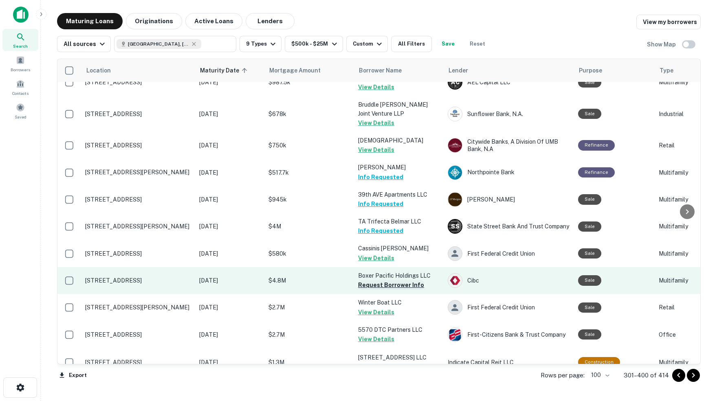
click at [376, 280] on button "Request Borrower Info" at bounding box center [391, 285] width 66 height 10
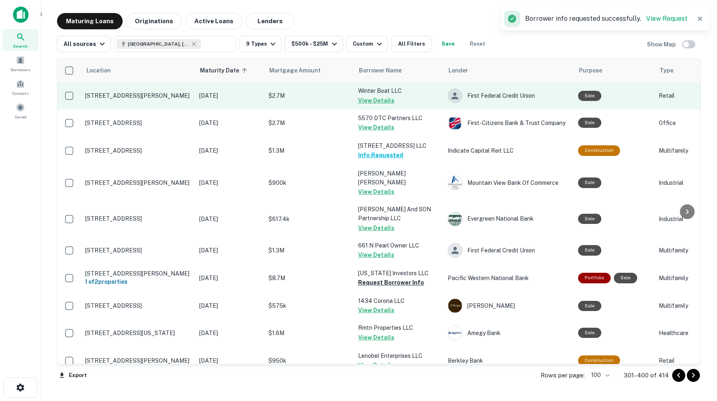
scroll to position [2132, 0]
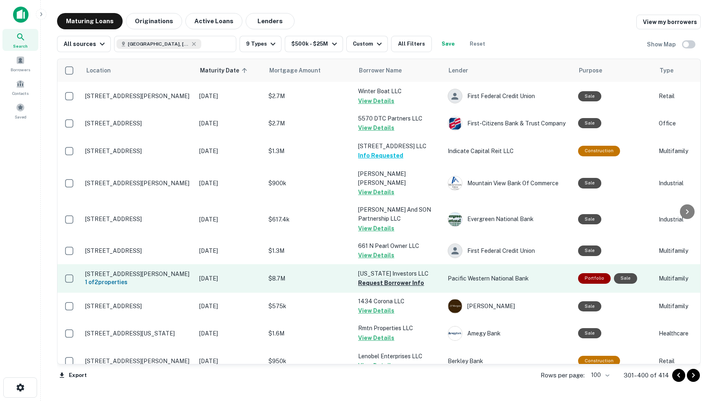
click at [392, 278] on button "Request Borrower Info" at bounding box center [391, 283] width 66 height 10
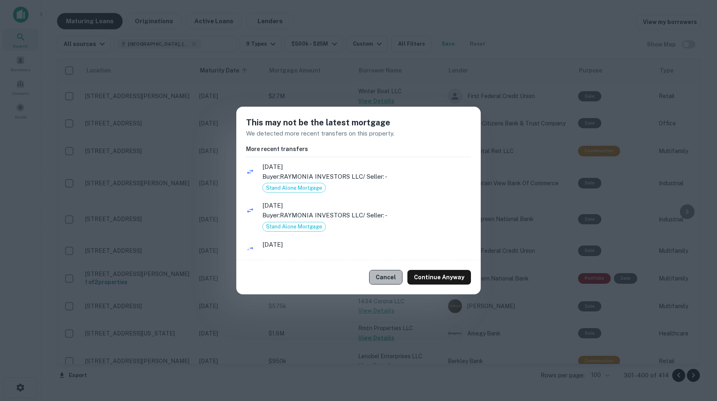
click at [389, 280] on button "Cancel" at bounding box center [385, 277] width 33 height 15
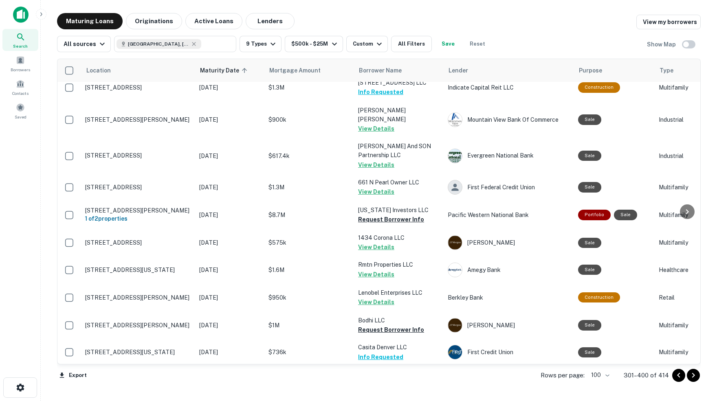
scroll to position [2201, 0]
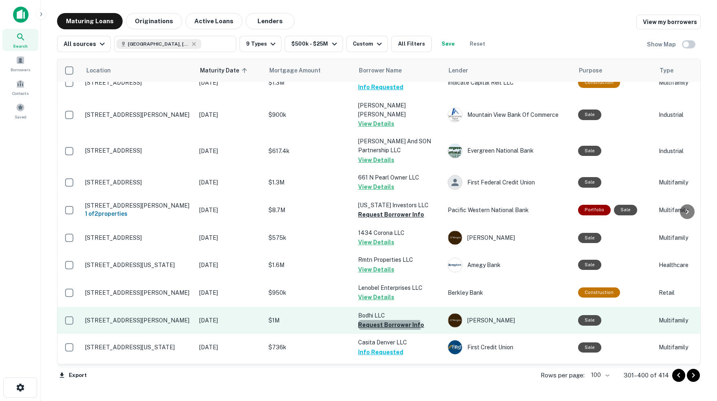
click at [376, 320] on button "Request Borrower Info" at bounding box center [391, 325] width 66 height 10
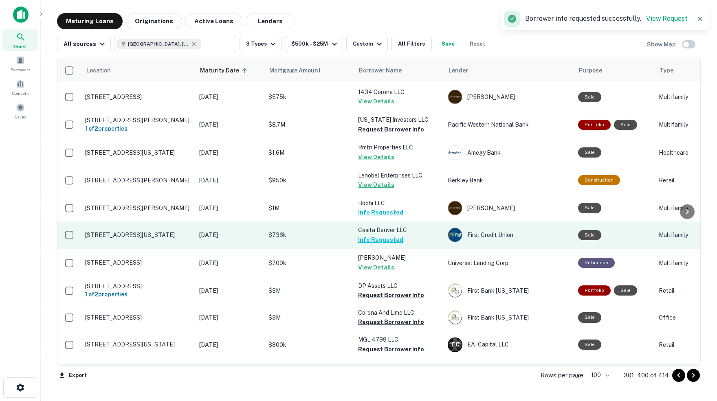
scroll to position [2314, 0]
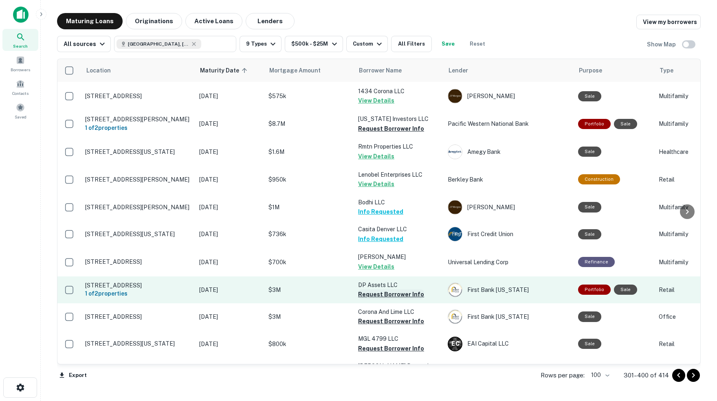
click at [384, 290] on button "Request Borrower Info" at bounding box center [391, 295] width 66 height 10
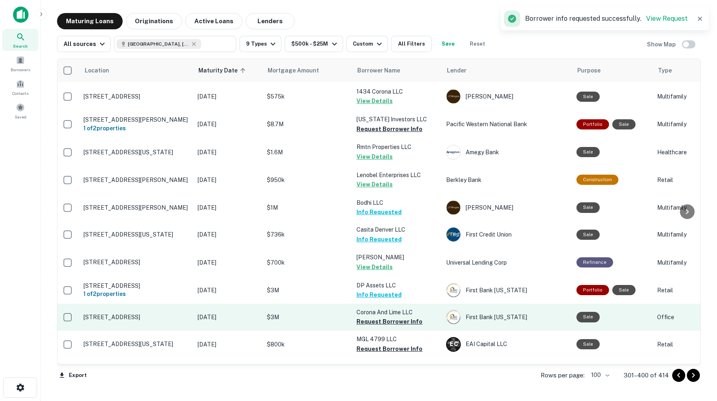
scroll to position [2315, 2]
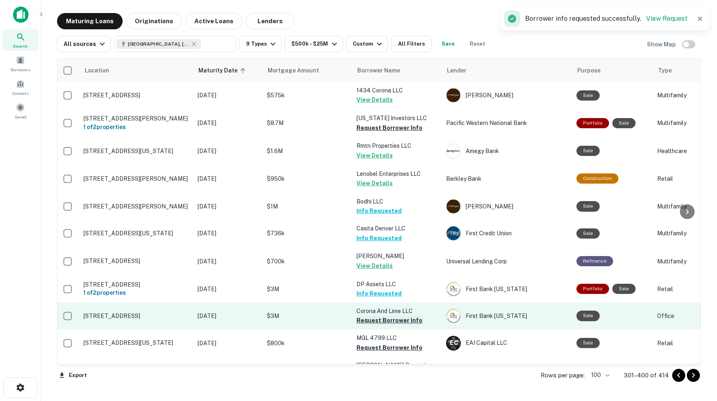
click at [403, 316] on button "Request Borrower Info" at bounding box center [389, 321] width 66 height 10
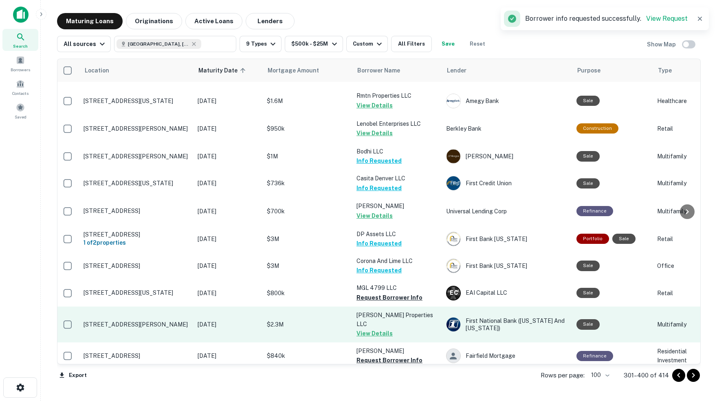
scroll to position [2368, 2]
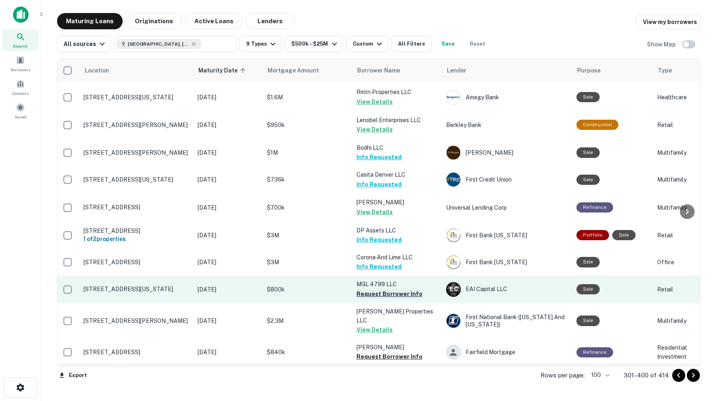
click at [371, 289] on button "Request Borrower Info" at bounding box center [389, 294] width 66 height 10
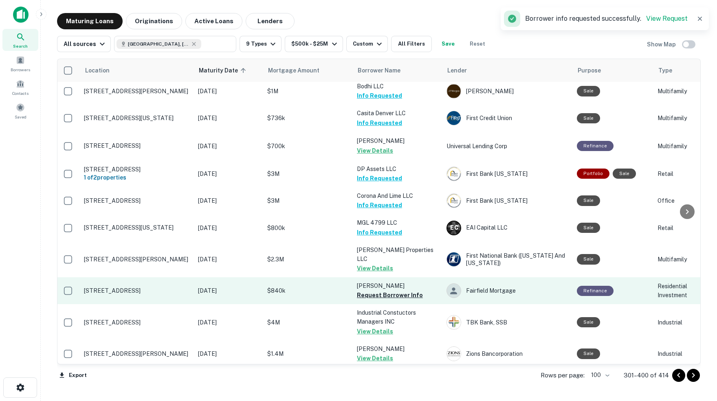
scroll to position [2435, 1]
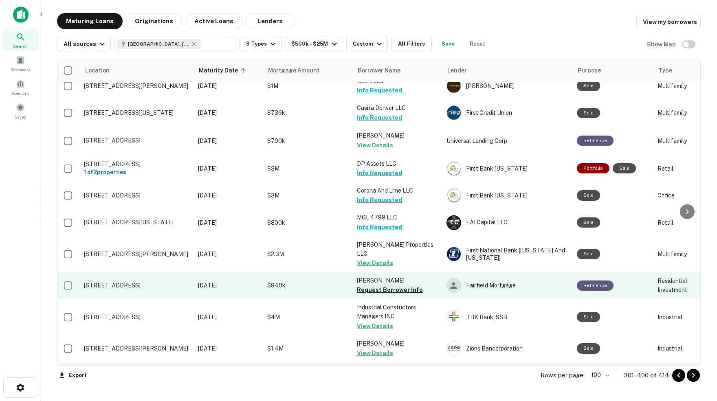
click at [393, 285] on button "Request Borrower Info" at bounding box center [390, 290] width 66 height 10
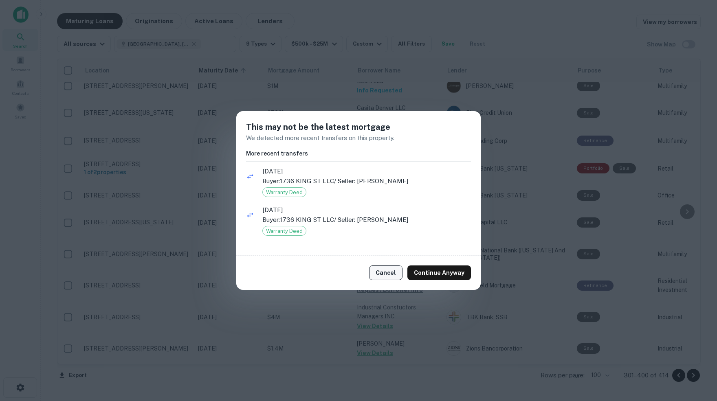
click at [388, 273] on button "Cancel" at bounding box center [385, 273] width 33 height 15
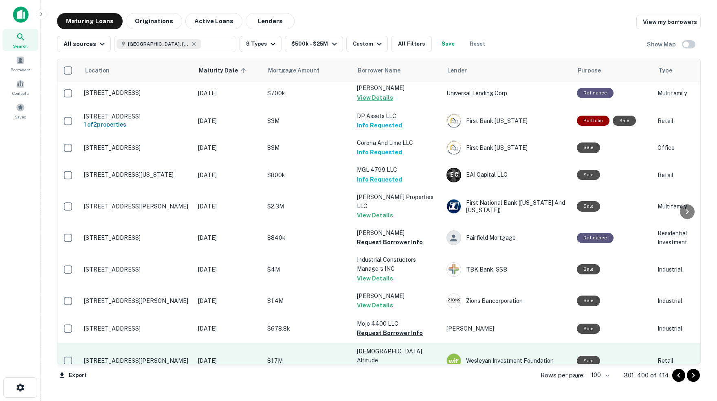
scroll to position [0, 0]
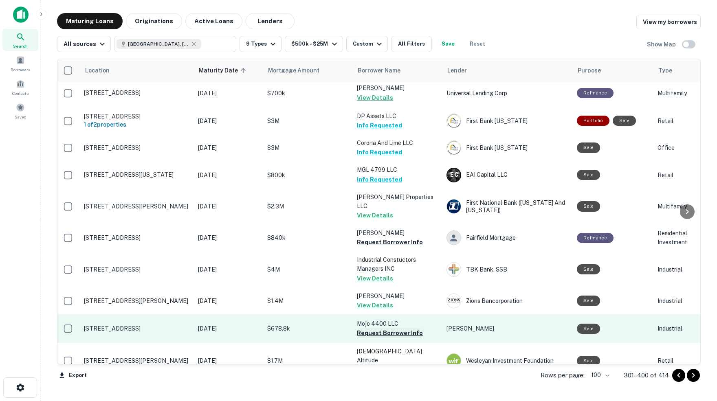
click at [379, 328] on button "Request Borrower Info" at bounding box center [390, 333] width 66 height 10
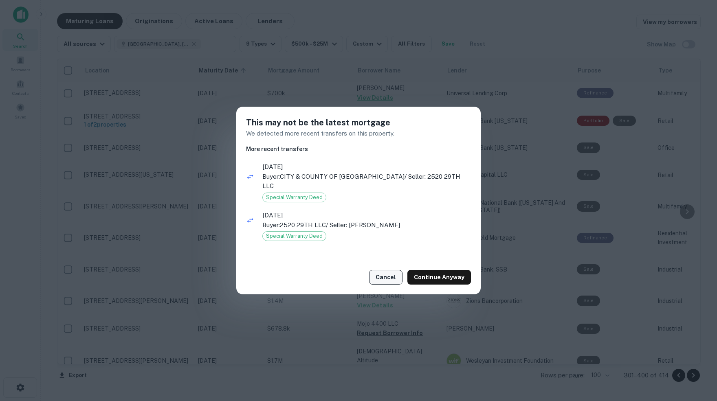
click at [391, 277] on button "Cancel" at bounding box center [385, 277] width 33 height 15
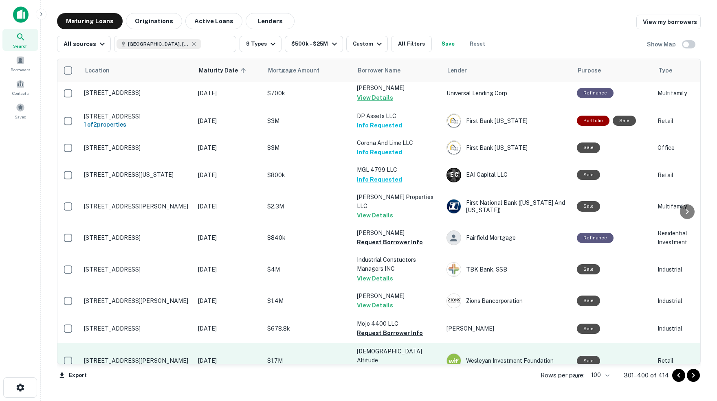
click at [395, 365] on button "Request Borrower Info" at bounding box center [390, 370] width 66 height 10
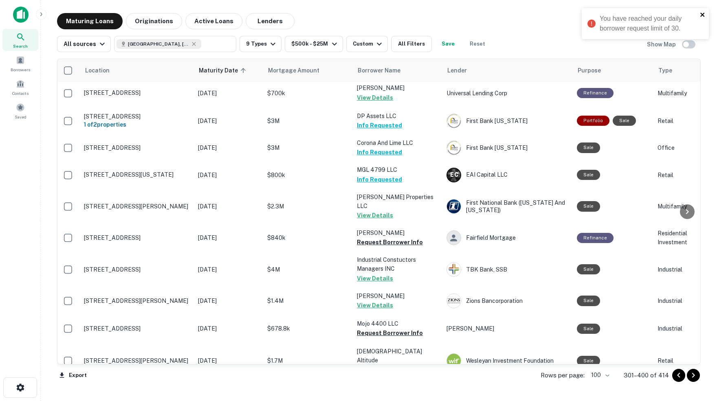
click at [704, 13] on icon "close" at bounding box center [702, 15] width 4 height 4
click at [21, 65] on span at bounding box center [20, 60] width 9 height 9
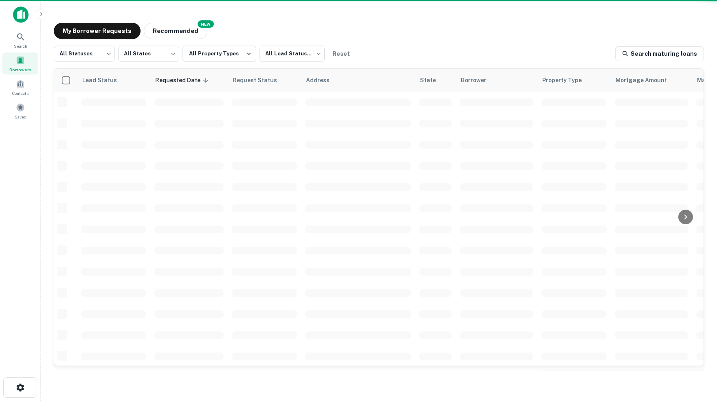
scroll to position [255, 0]
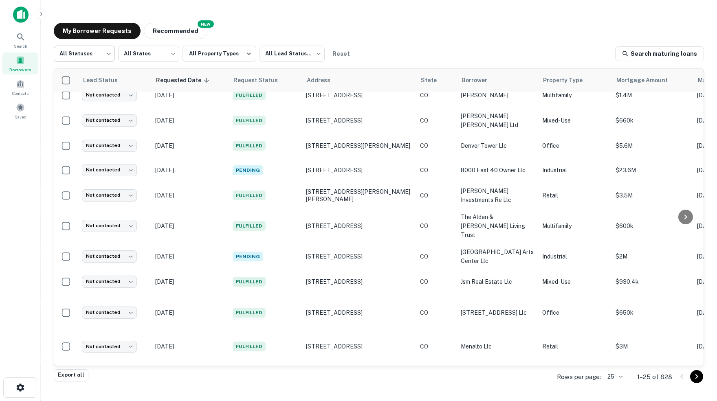
click at [110, 53] on body "Search Borrowers Contacts Saved My Borrower Requests NEW Recommended All Status…" at bounding box center [358, 200] width 717 height 401
click at [72, 103] on li "Fulfilled" at bounding box center [83, 104] width 61 height 15
type input "*********"
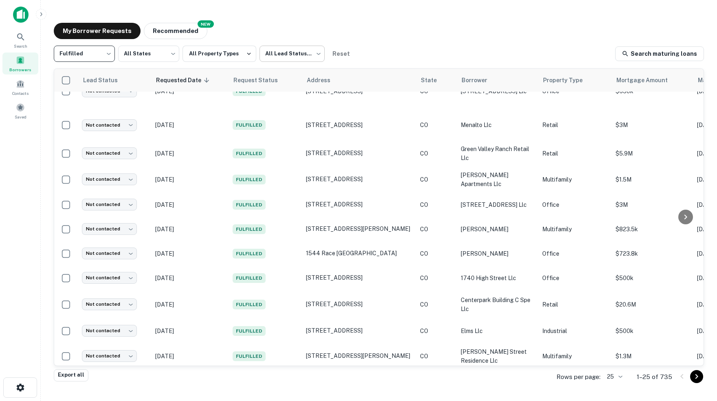
click at [321, 53] on body "Search Borrowers Contacts Saved My Borrower Requests NEW Recommended Fulfilled …" at bounding box center [358, 200] width 717 height 401
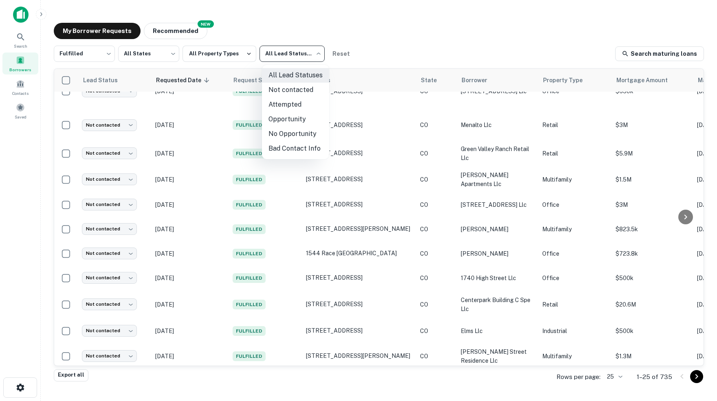
click at [294, 89] on li "Not contacted" at bounding box center [295, 90] width 67 height 15
type input "****"
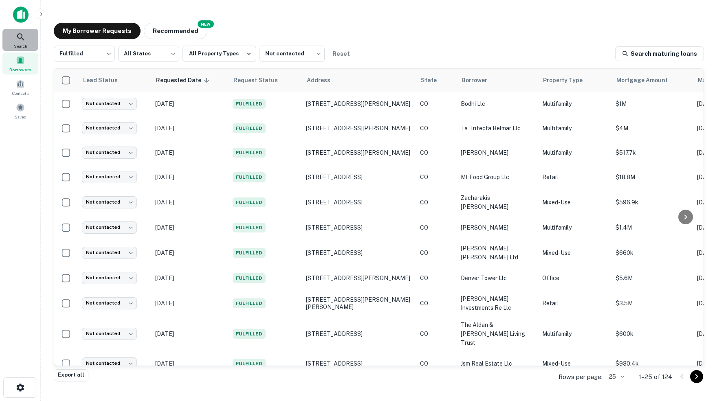
click at [20, 40] on icon at bounding box center [21, 37] width 10 height 10
